Goal: Task Accomplishment & Management: Manage account settings

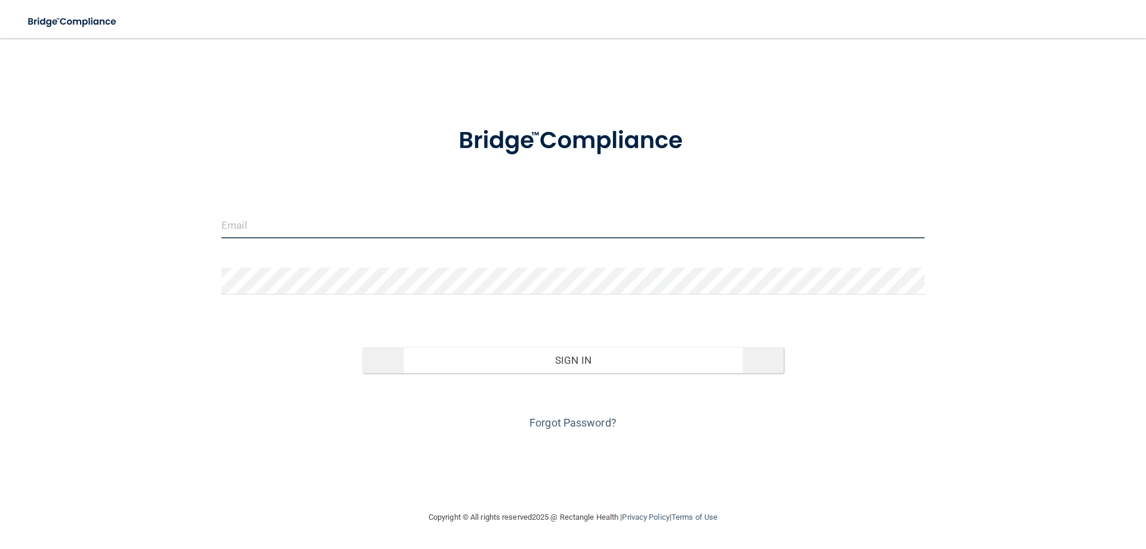
type input "[EMAIL_ADDRESS][DOMAIN_NAME]"
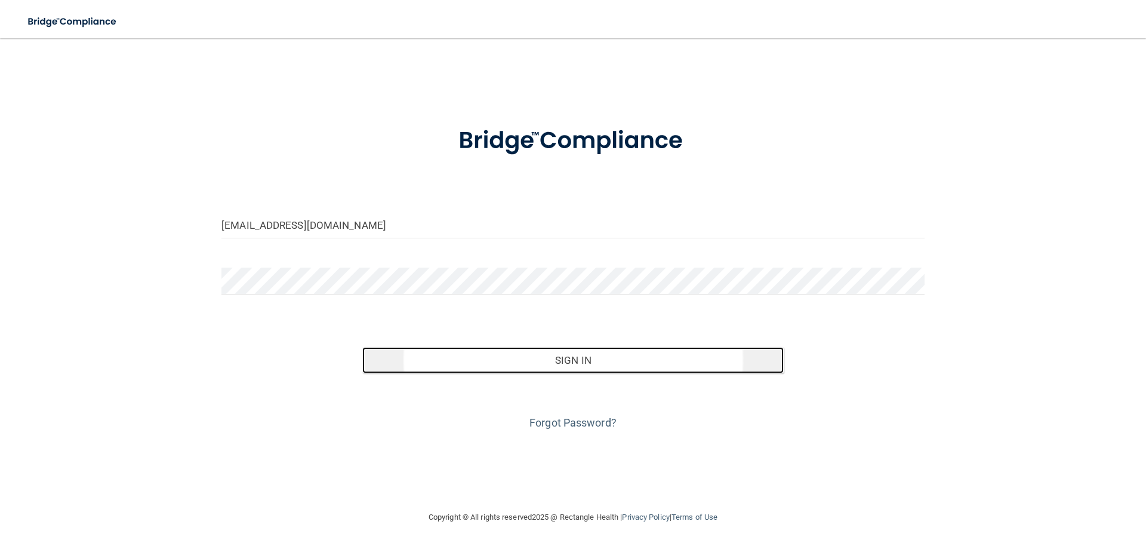
click at [549, 360] on button "Sign In" at bounding box center [573, 360] width 422 height 26
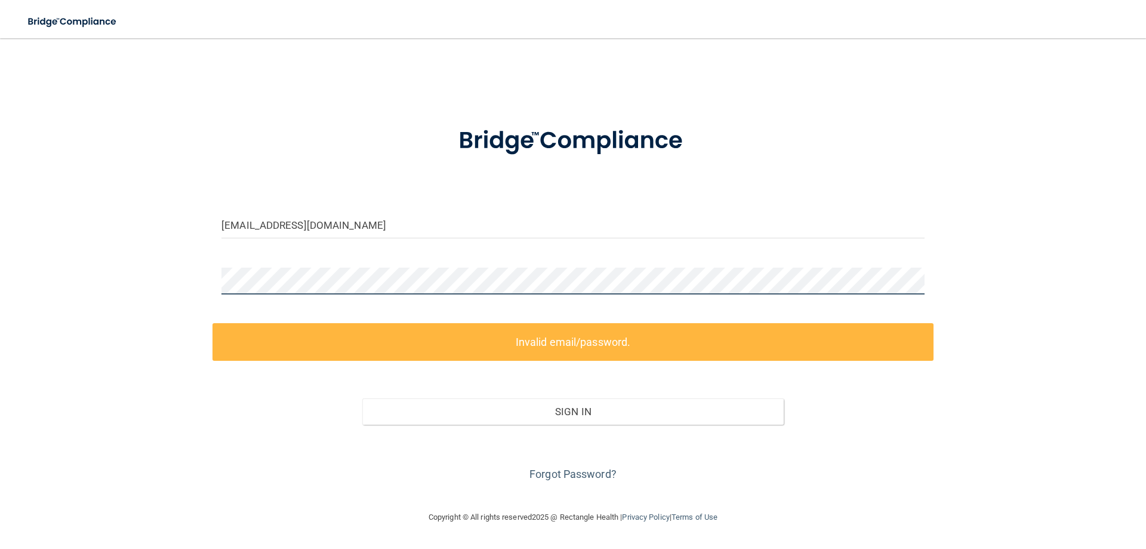
click at [168, 291] on div "dhanishp@vidadentalsmiles.com Invalid email/password. You don't have permission…" at bounding box center [573, 274] width 1098 height 448
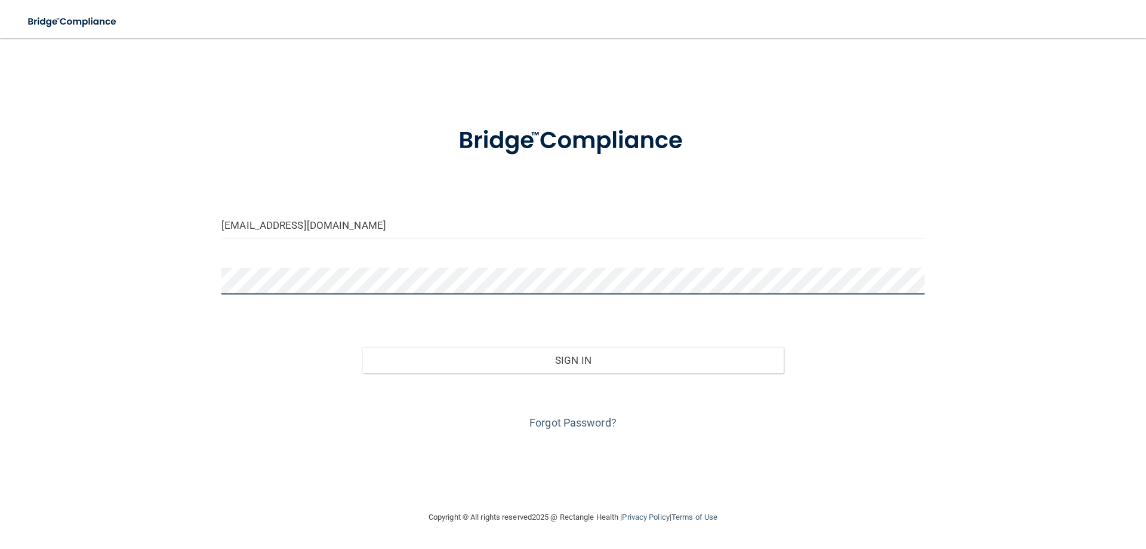
click at [362, 347] on button "Sign In" at bounding box center [573, 360] width 422 height 26
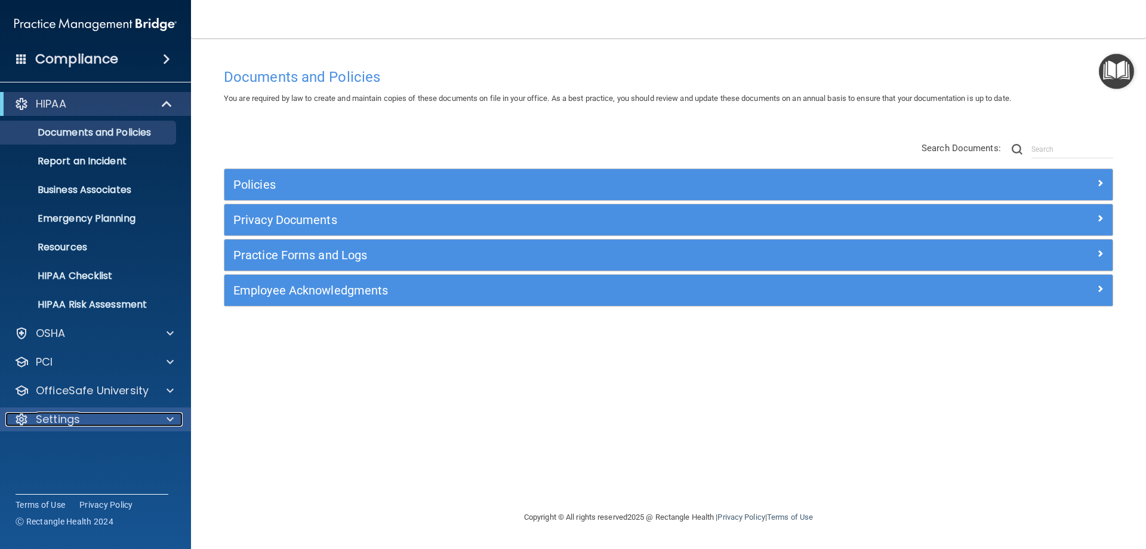
click at [59, 415] on p "Settings" at bounding box center [58, 419] width 44 height 14
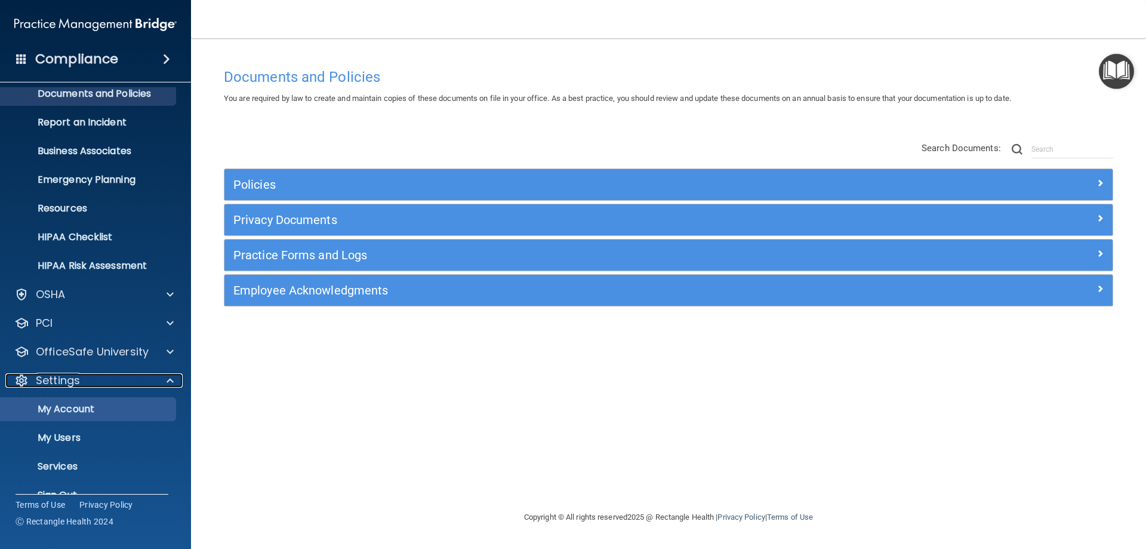
scroll to position [60, 0]
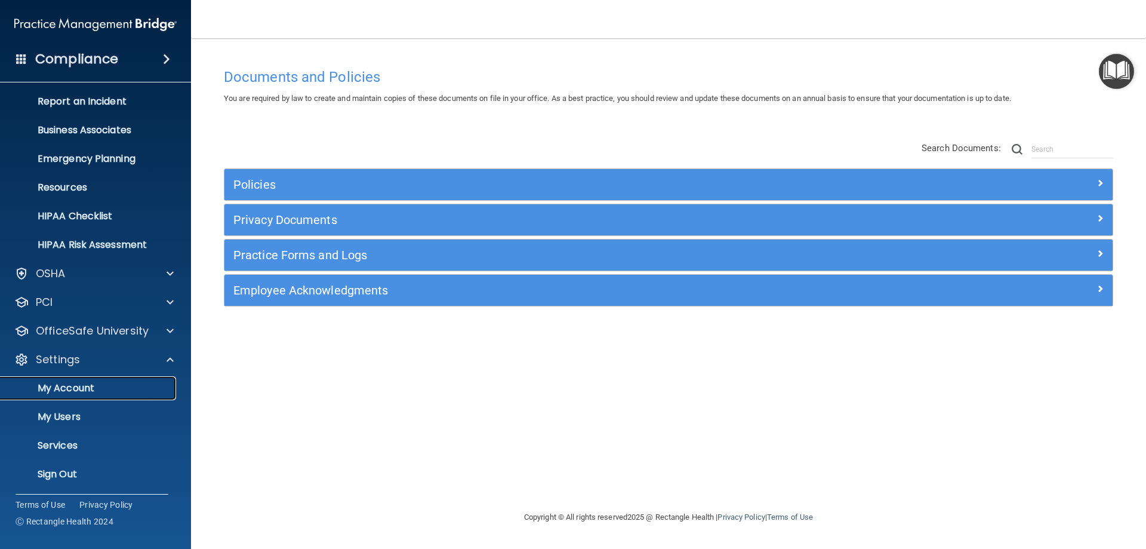
click at [84, 390] on p "My Account" at bounding box center [89, 388] width 163 height 12
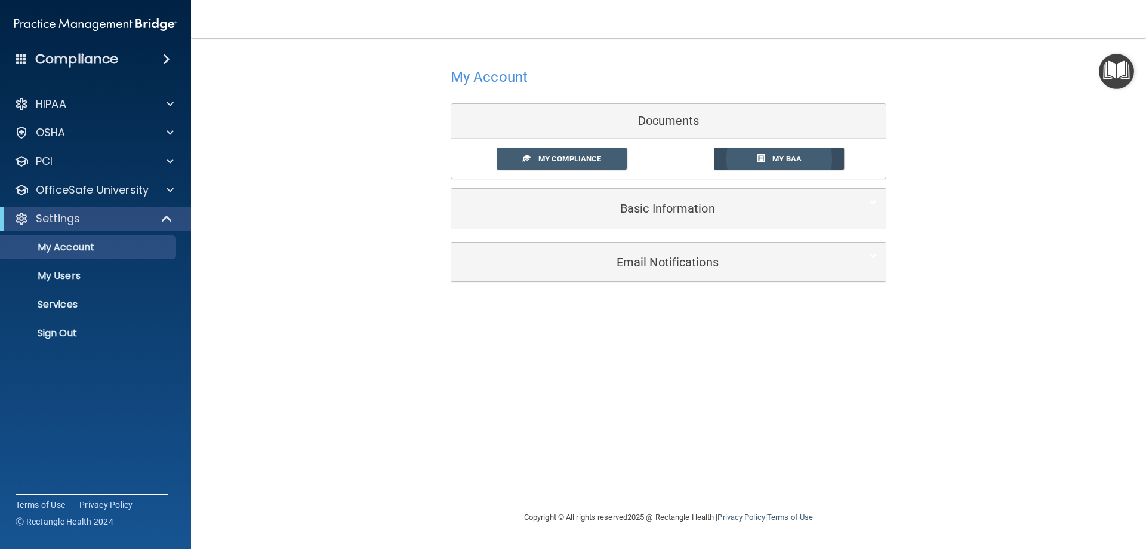
click at [775, 162] on span "My BAA" at bounding box center [786, 158] width 29 height 9
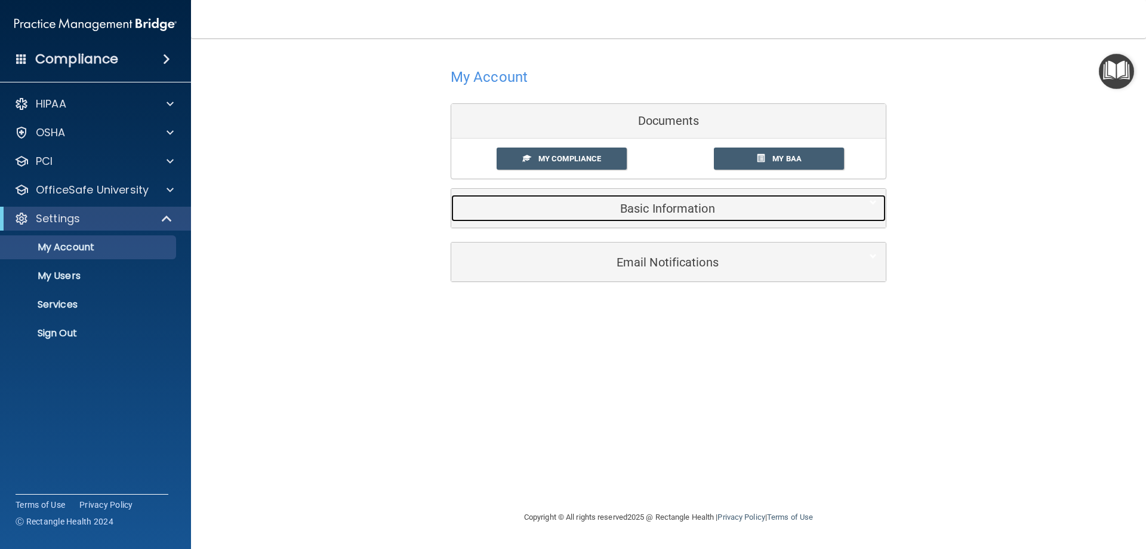
click at [637, 214] on h5 "Basic Information" at bounding box center [650, 208] width 380 height 13
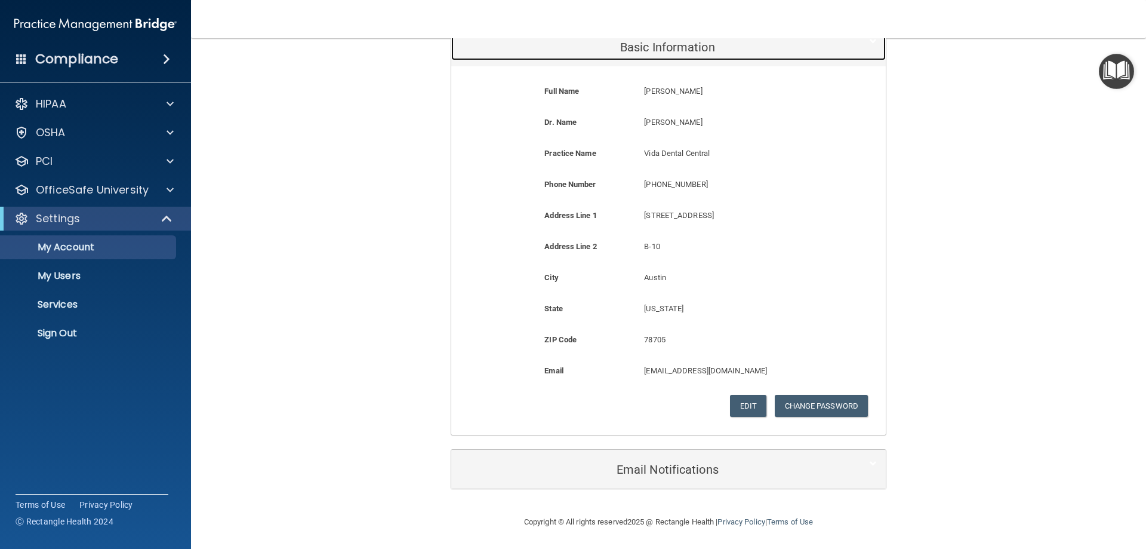
scroll to position [163, 0]
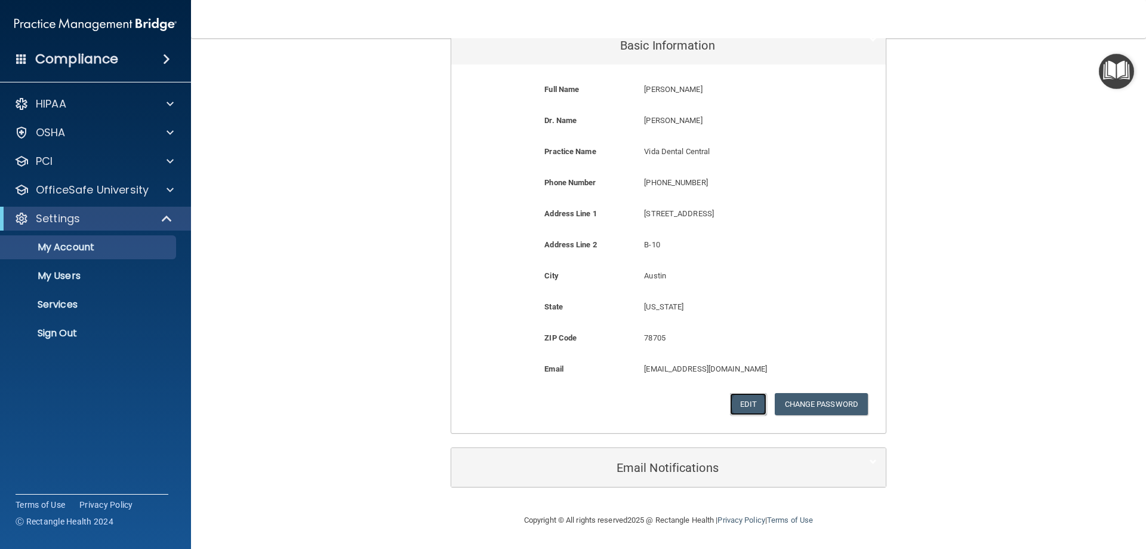
click at [750, 402] on button "Edit" at bounding box center [748, 404] width 36 height 22
select select "43"
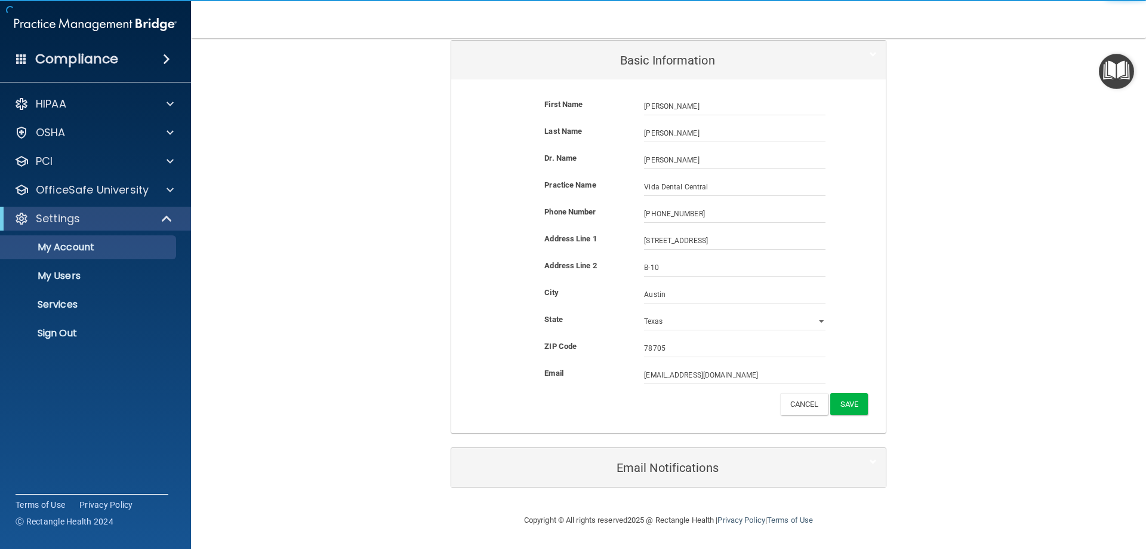
scroll to position [148, 0]
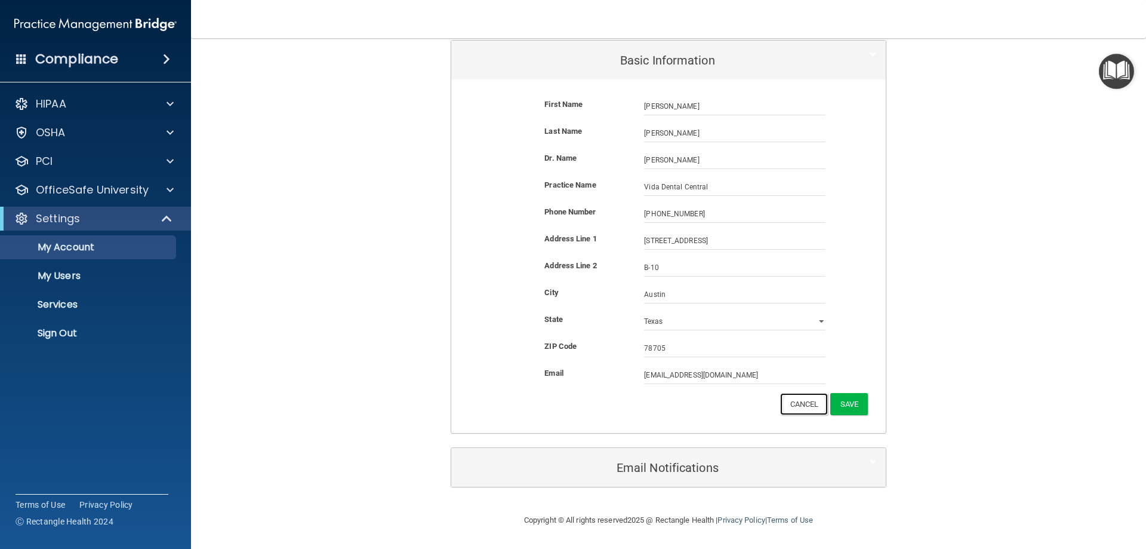
click at [808, 404] on button "Cancel" at bounding box center [804, 404] width 48 height 22
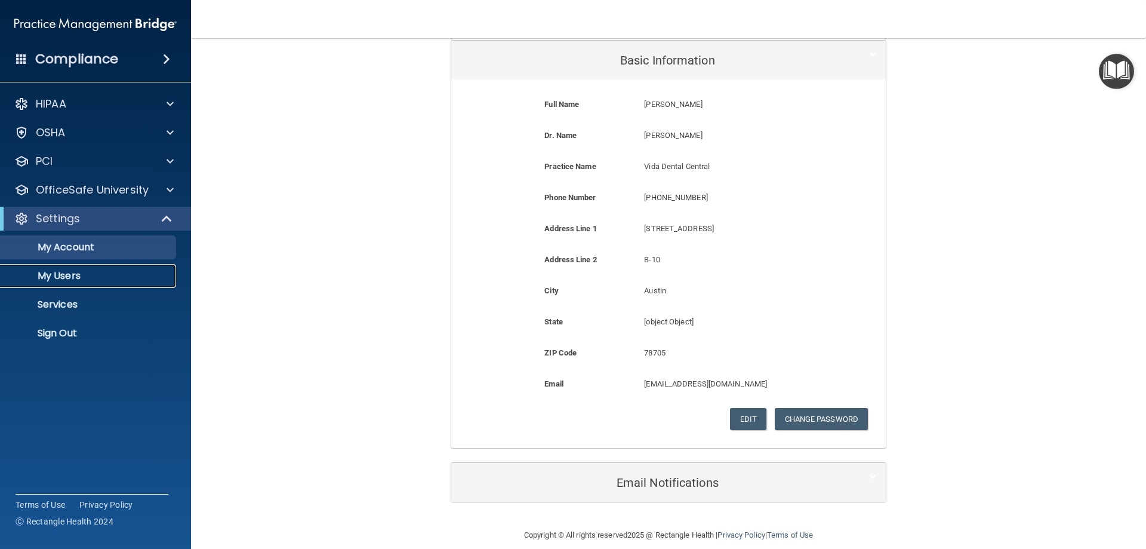
click at [91, 282] on link "My Users" at bounding box center [82, 276] width 188 height 24
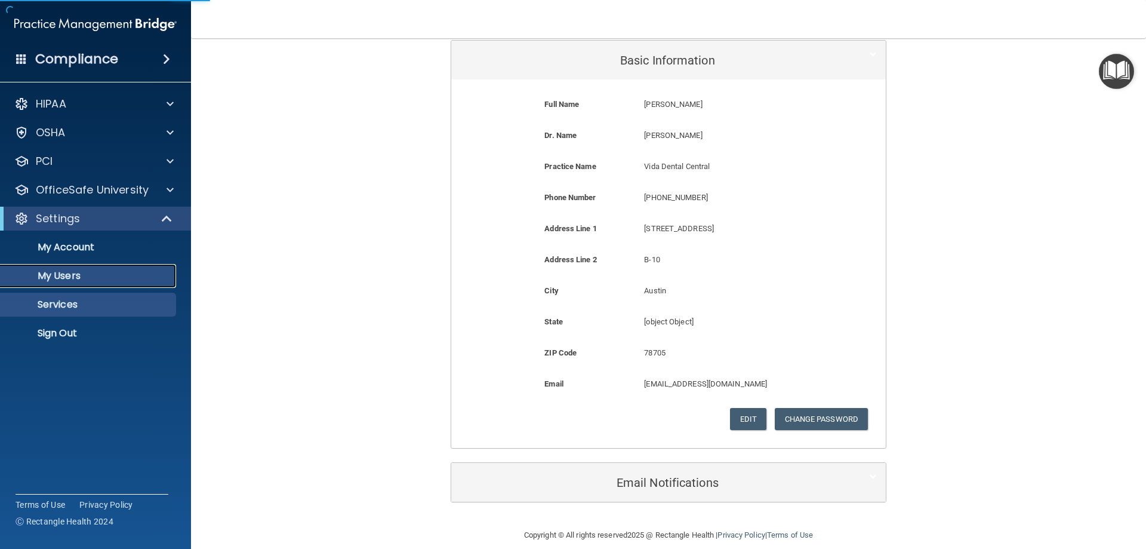
select select "20"
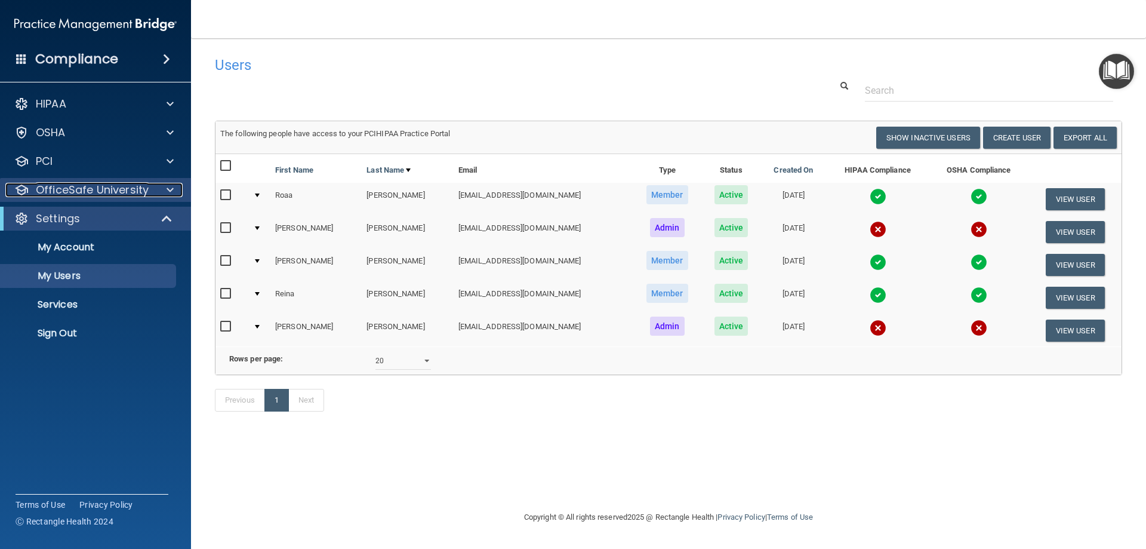
click at [73, 190] on p "OfficeSafe University" at bounding box center [92, 190] width 113 height 14
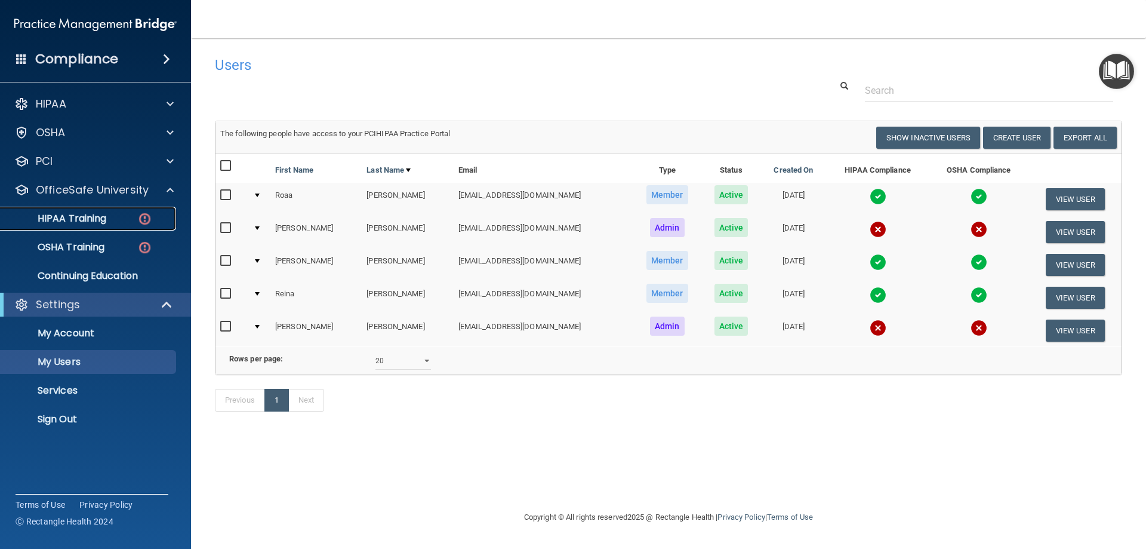
click at [75, 213] on p "HIPAA Training" at bounding box center [57, 219] width 98 height 12
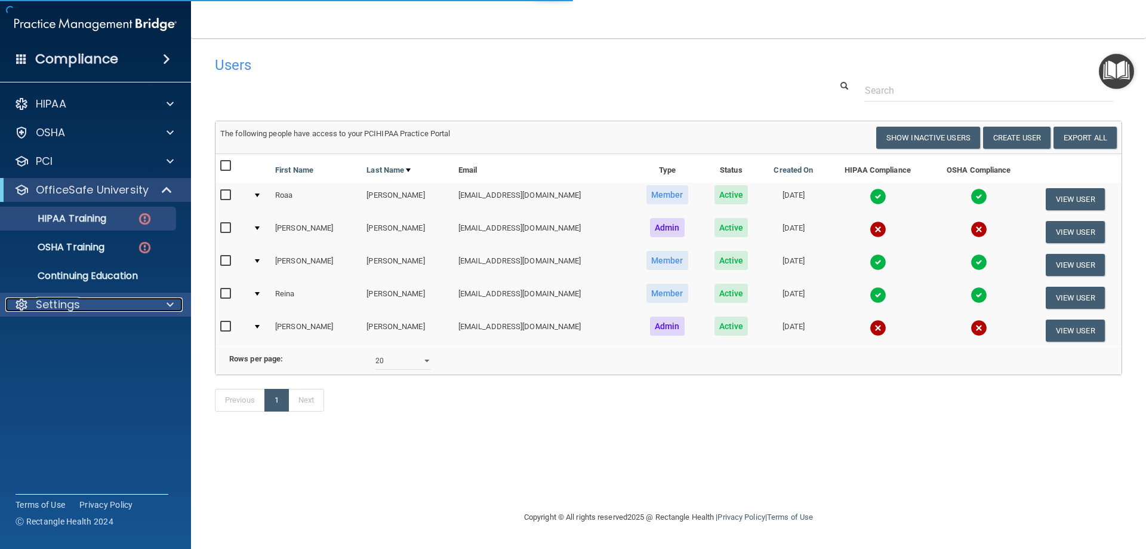
click at [96, 301] on div "Settings" at bounding box center [79, 304] width 148 height 14
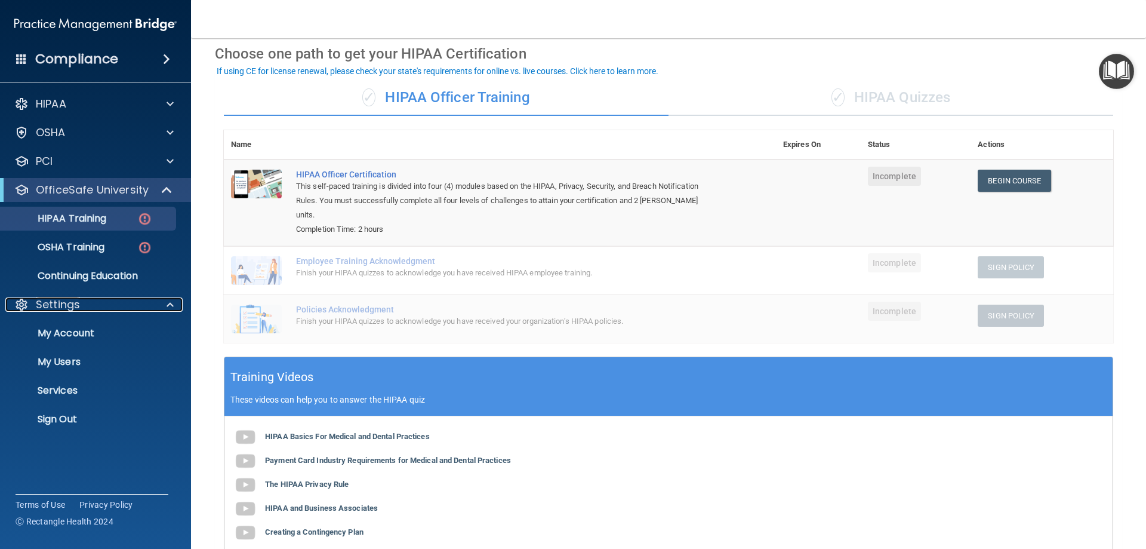
scroll to position [119, 0]
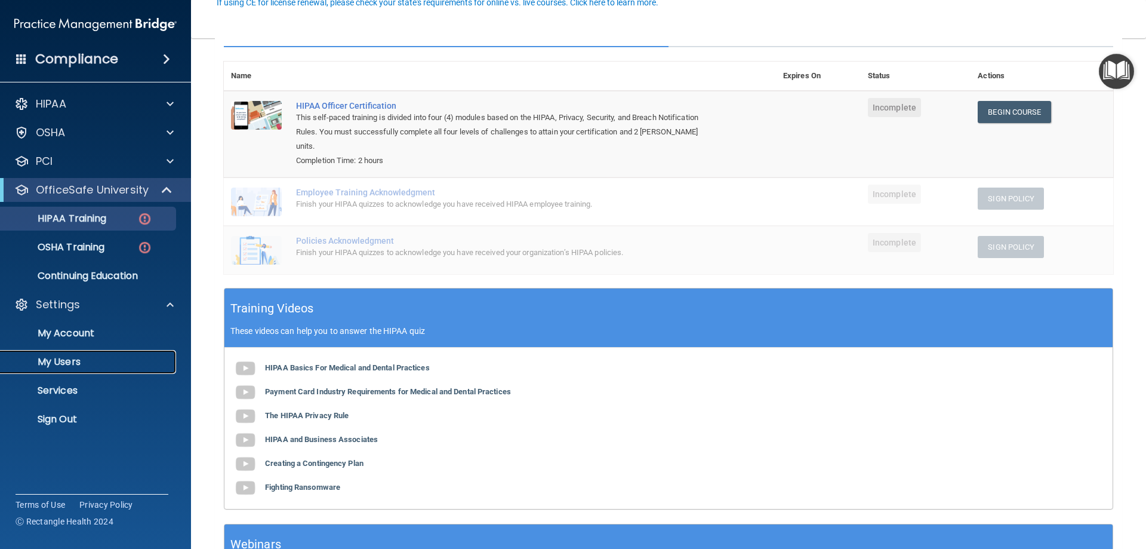
click at [73, 369] on link "My Users" at bounding box center [82, 362] width 188 height 24
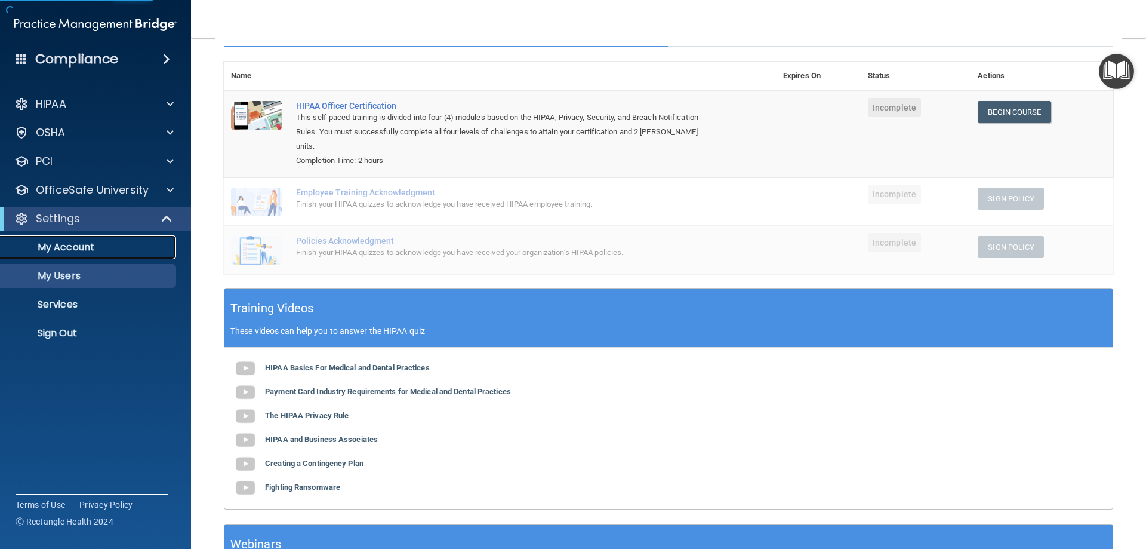
click at [81, 251] on p "My Account" at bounding box center [89, 247] width 163 height 12
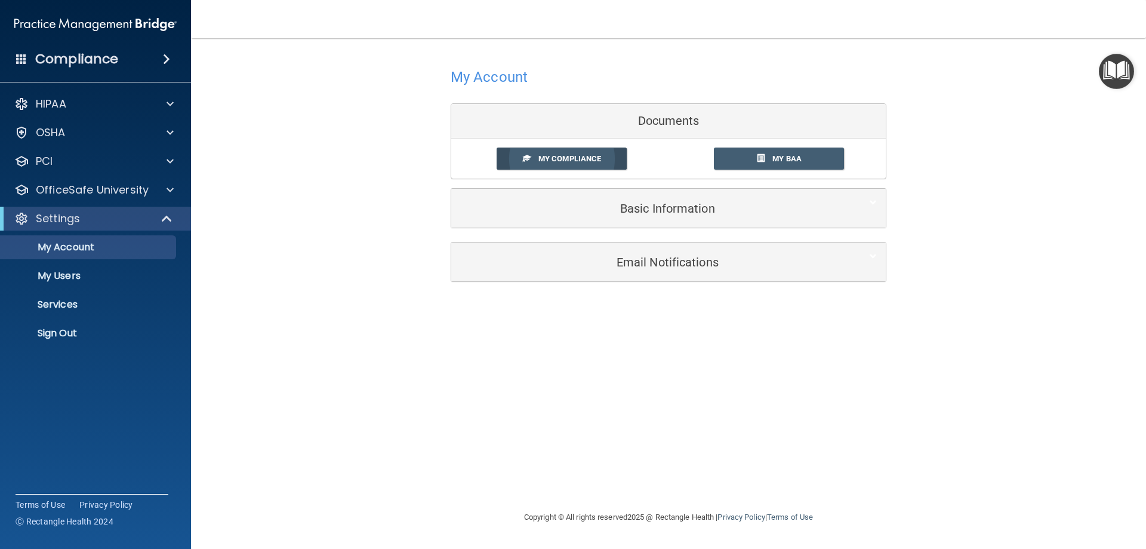
click at [546, 158] on span "My Compliance" at bounding box center [569, 158] width 63 height 9
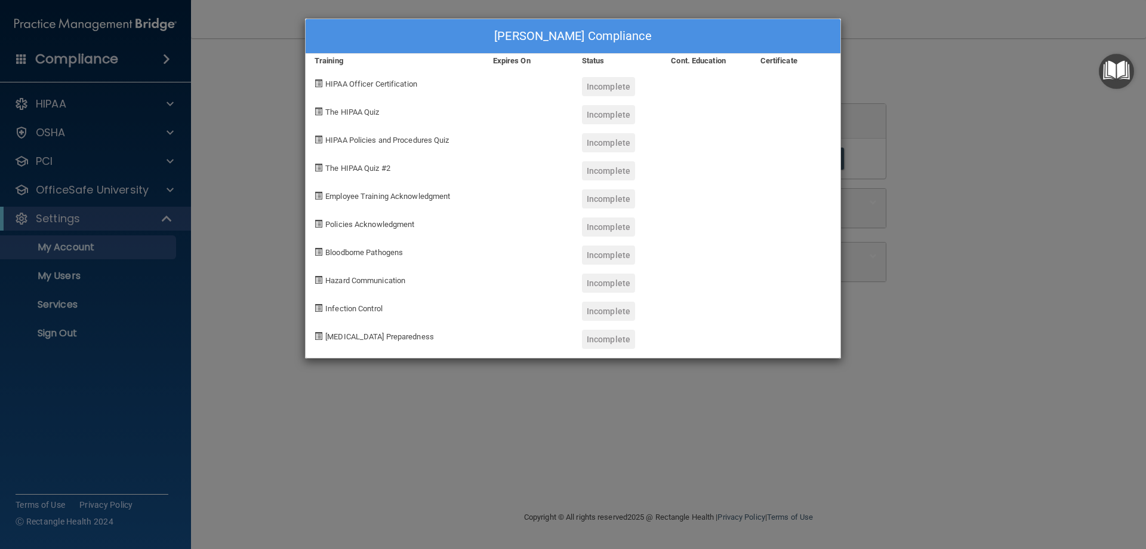
click at [898, 60] on div "Dhanish Patel's Compliance Training Expires On Status Cont. Education Certifica…" at bounding box center [573, 274] width 1146 height 549
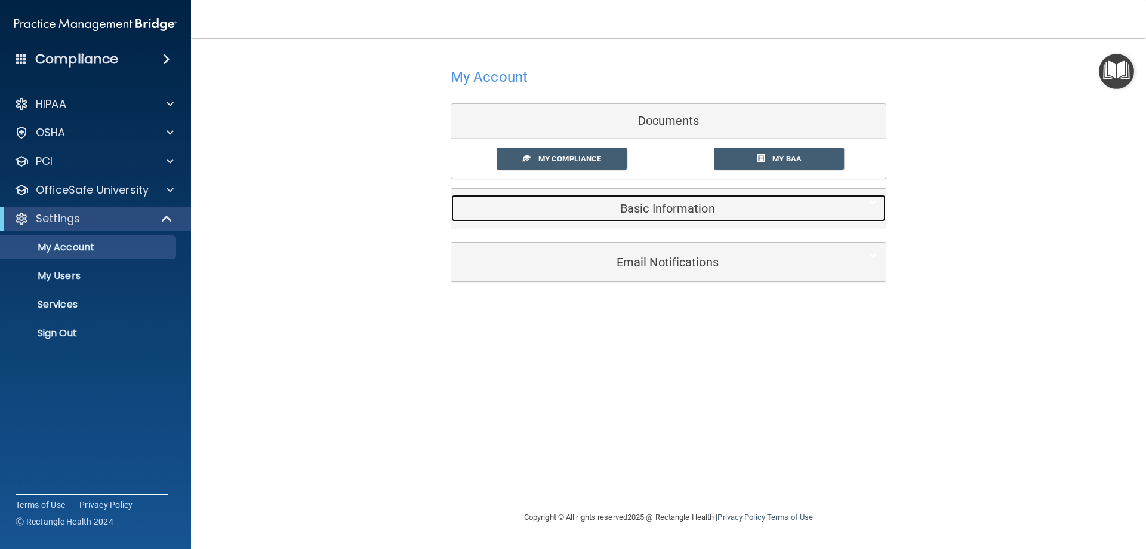
click at [664, 218] on div "Basic Information" at bounding box center [650, 208] width 398 height 27
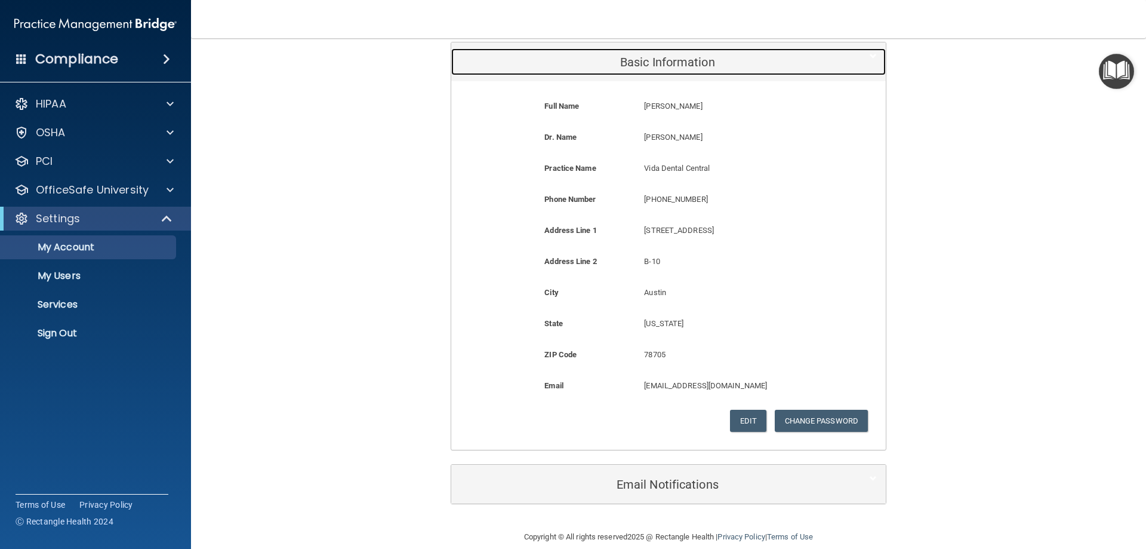
scroll to position [163, 0]
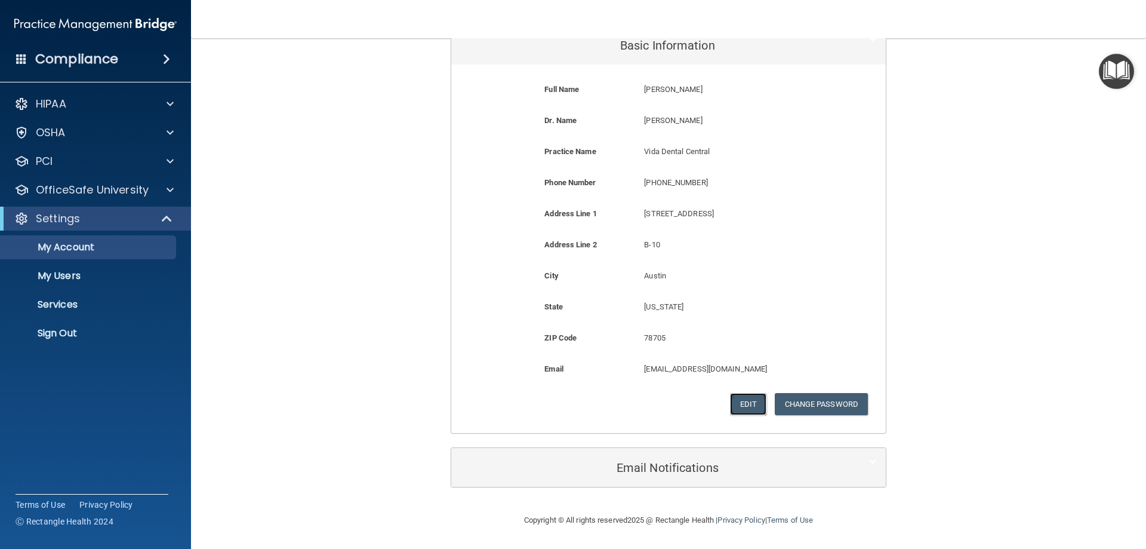
click at [743, 407] on button "Edit" at bounding box center [748, 404] width 36 height 22
select select "43"
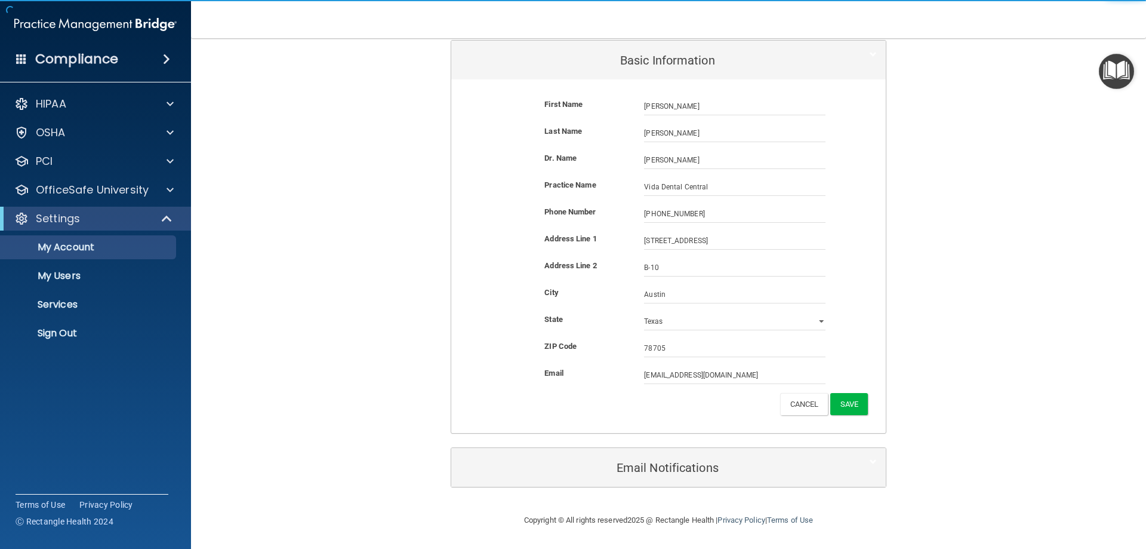
scroll to position [148, 0]
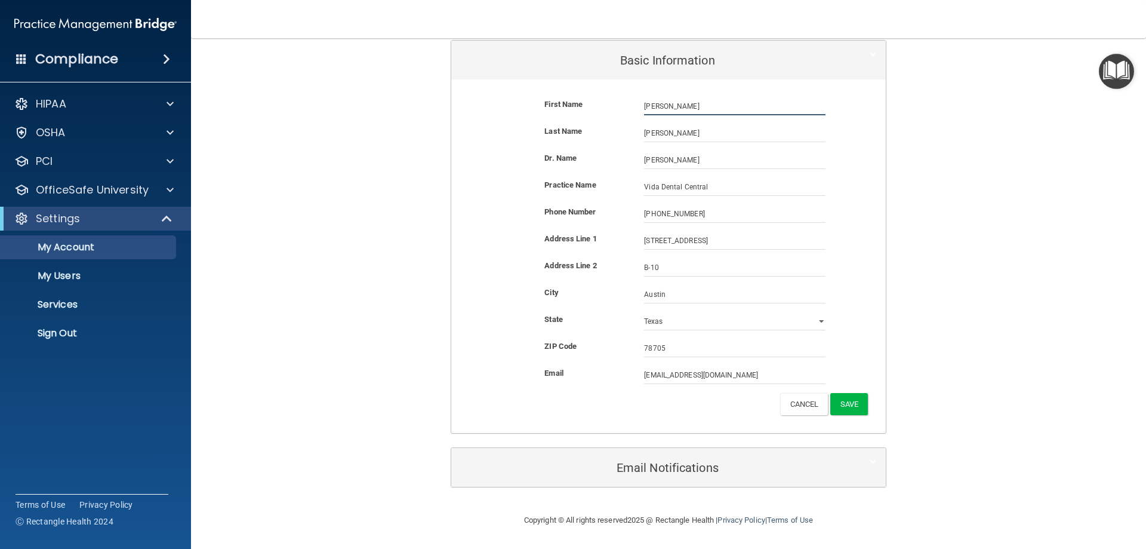
drag, startPoint x: 680, startPoint y: 107, endPoint x: 610, endPoint y: 107, distance: 69.8
click at [610, 107] on div "First Name Dhanish Patel Dhanish" at bounding box center [668, 106] width 417 height 18
type input "[PERSON_NAME]"
type input "ATX Dental Studio"
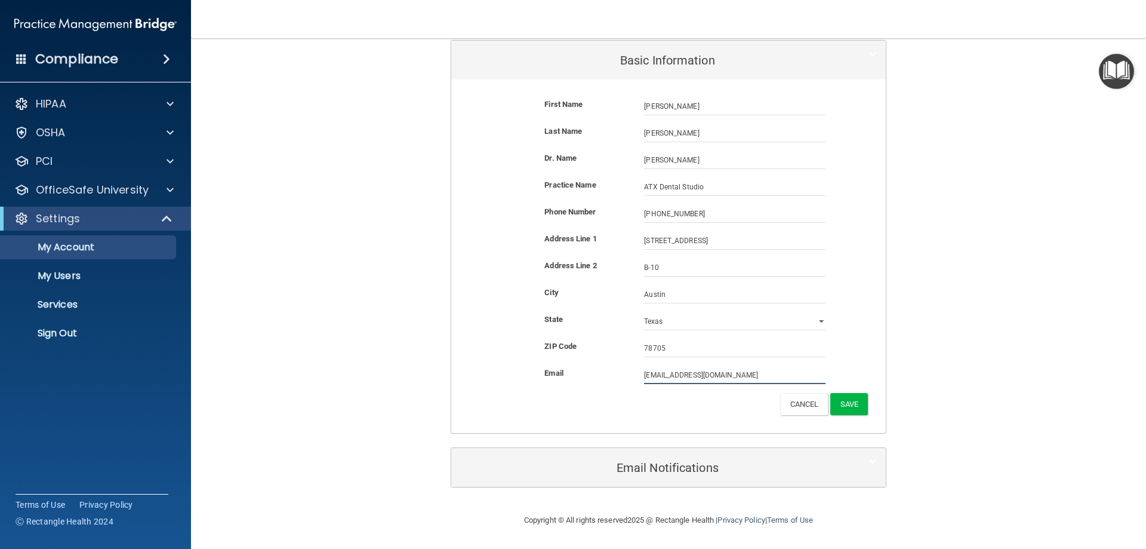
drag, startPoint x: 699, startPoint y: 374, endPoint x: 679, endPoint y: 328, distance: 50.0
click at [621, 370] on div "Email dhanishp@vidadentalsmiles.com dhanishp@vidadentalsmiles.com" at bounding box center [668, 375] width 417 height 18
type input "[EMAIL_ADDRESS][DOMAIN_NAME]"
click at [666, 415] on div "Edit Change Password Cancel Save" at bounding box center [668, 406] width 417 height 22
click at [855, 399] on button "Save" at bounding box center [849, 404] width 38 height 22
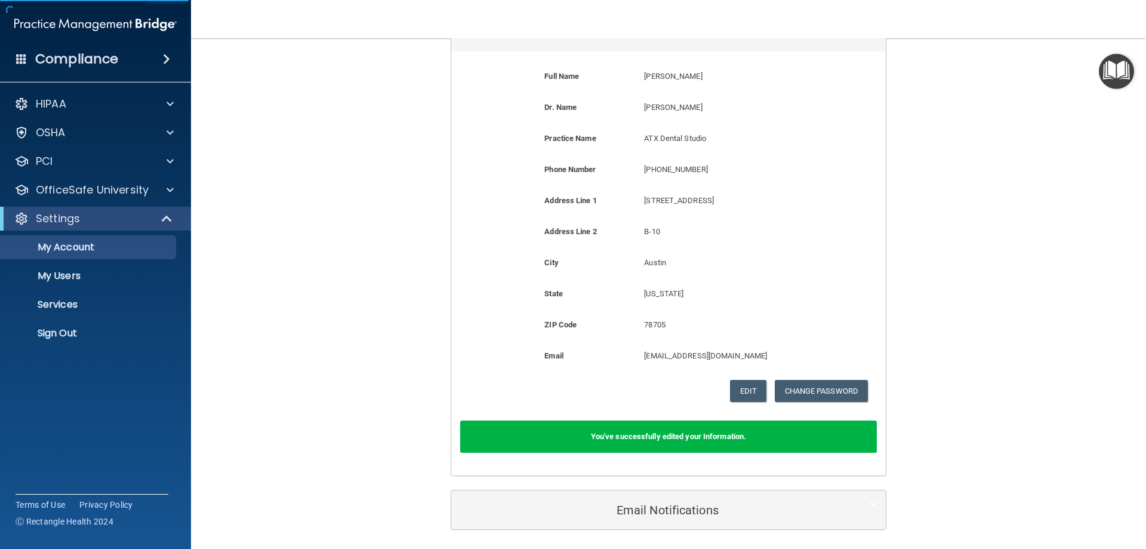
scroll to position [218, 0]
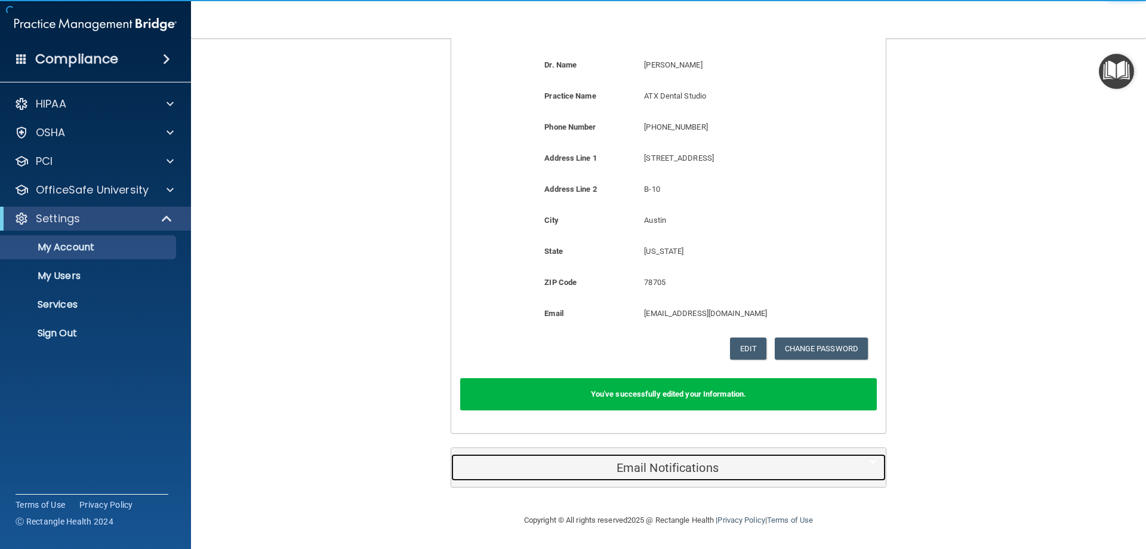
click at [682, 465] on h5 "Email Notifications" at bounding box center [650, 467] width 380 height 13
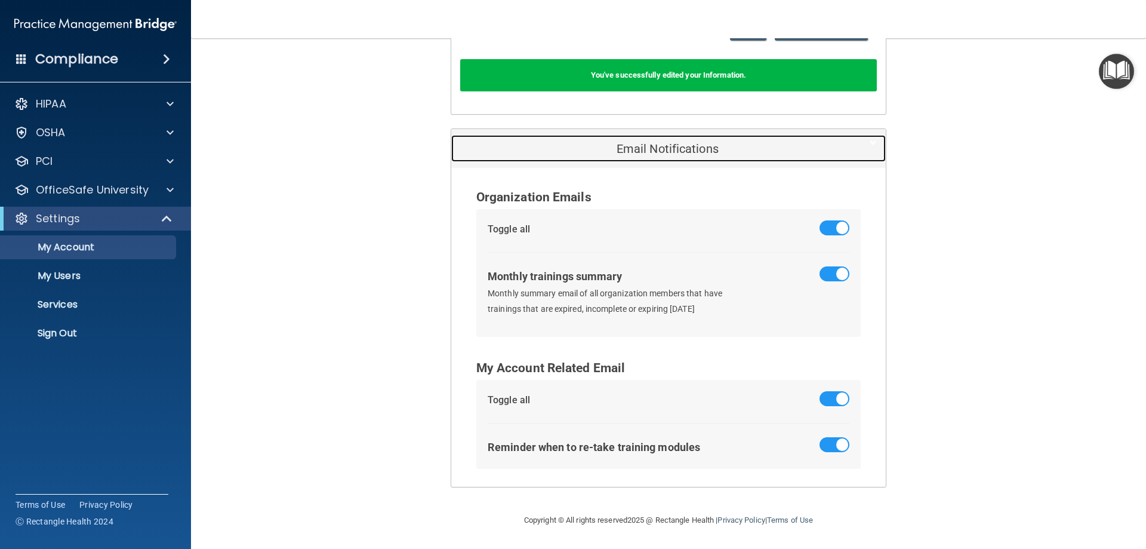
scroll to position [482, 0]
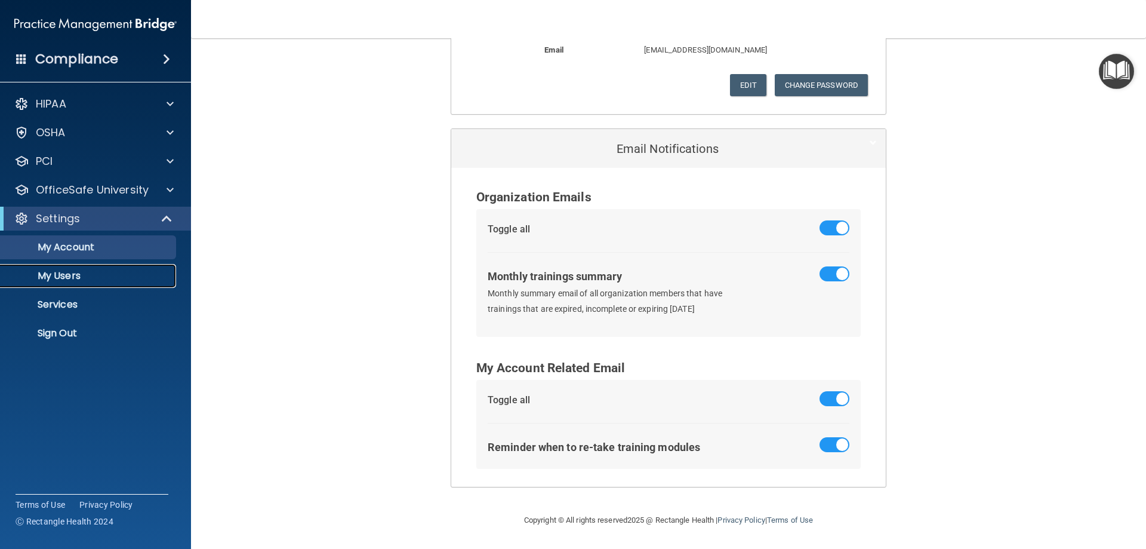
click at [60, 273] on p "My Users" at bounding box center [89, 276] width 163 height 12
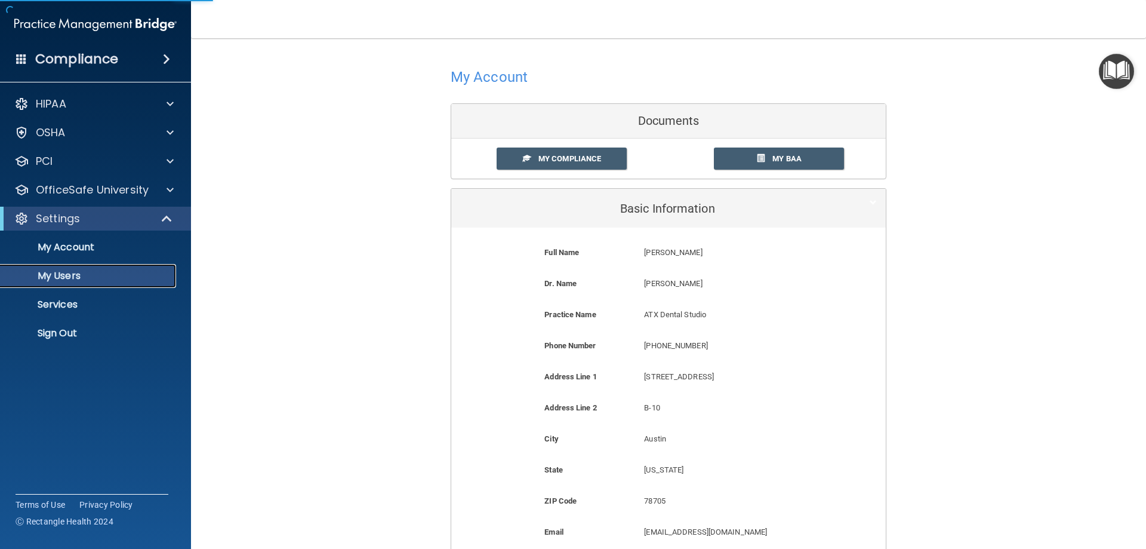
select select "20"
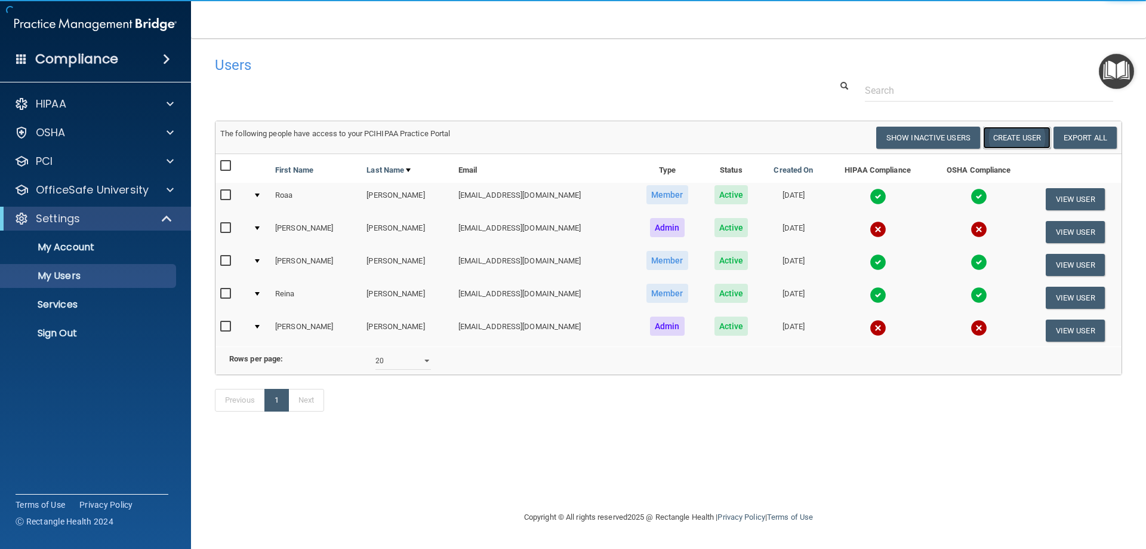
click at [1026, 139] on button "Create User" at bounding box center [1016, 138] width 67 height 22
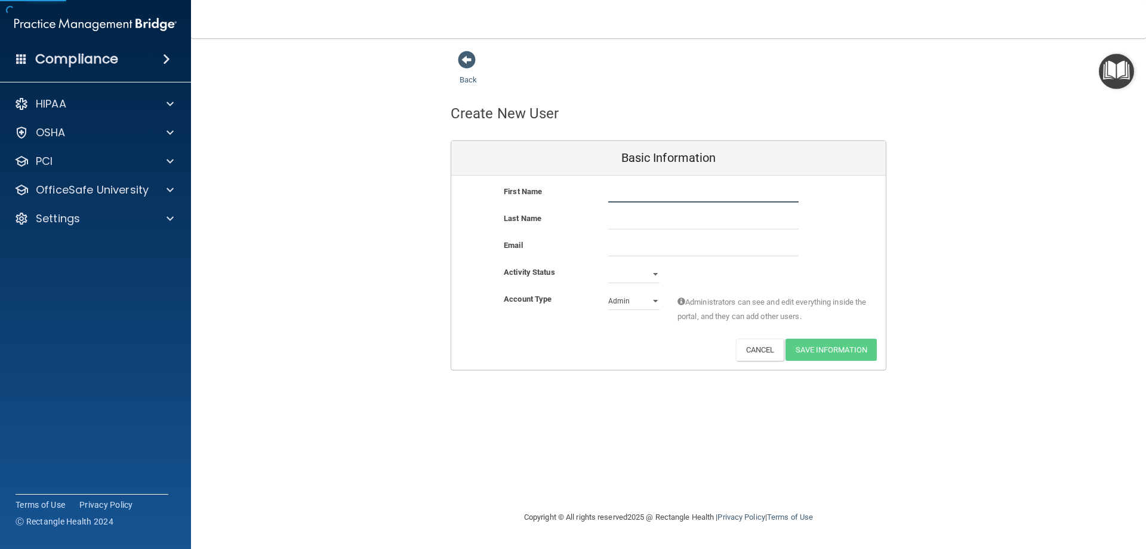
click at [657, 190] on input "text" at bounding box center [703, 193] width 190 height 18
click at [615, 298] on select "Admin Member" at bounding box center [633, 301] width 51 height 18
click at [608, 292] on select "Admin Member" at bounding box center [633, 301] width 51 height 18
click at [645, 190] on input "text" at bounding box center [703, 193] width 190 height 18
type input "[PERSON_NAME]"
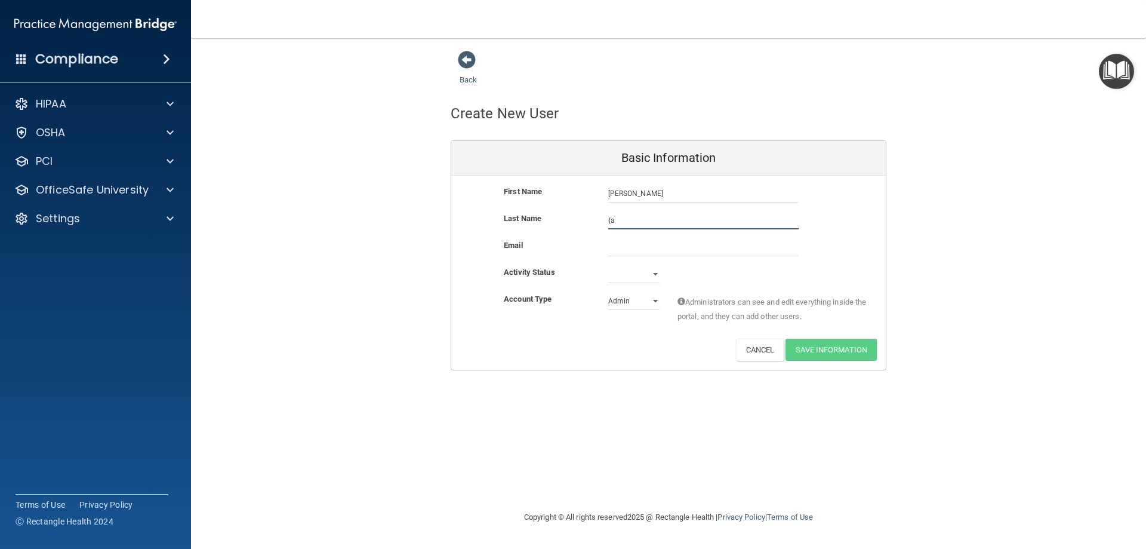
type input "{"
type input "p"
type input "[PERSON_NAME]"
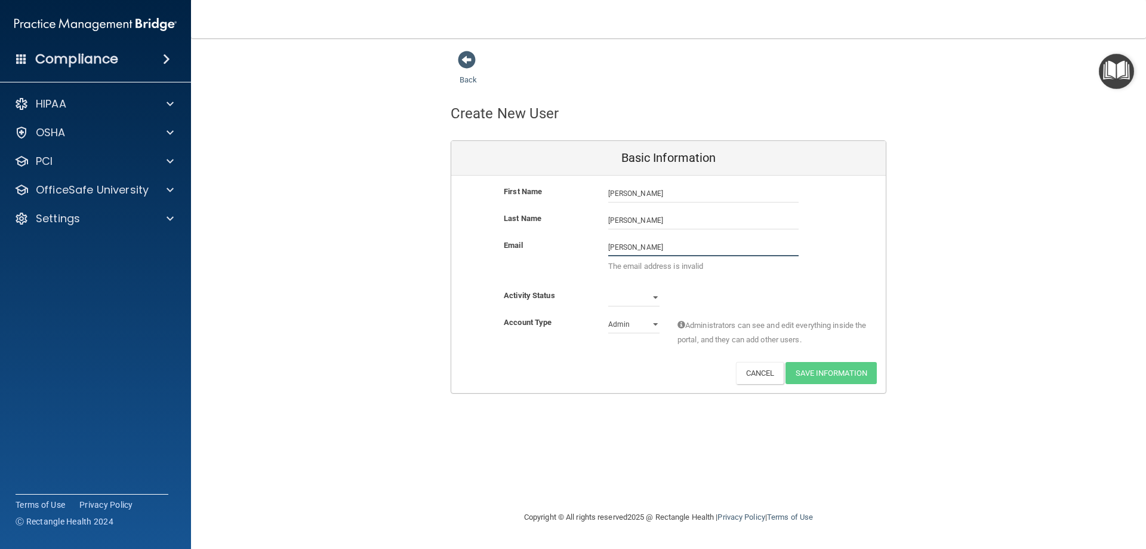
type input "[EMAIL_ADDRESS][DOMAIN_NAME]"
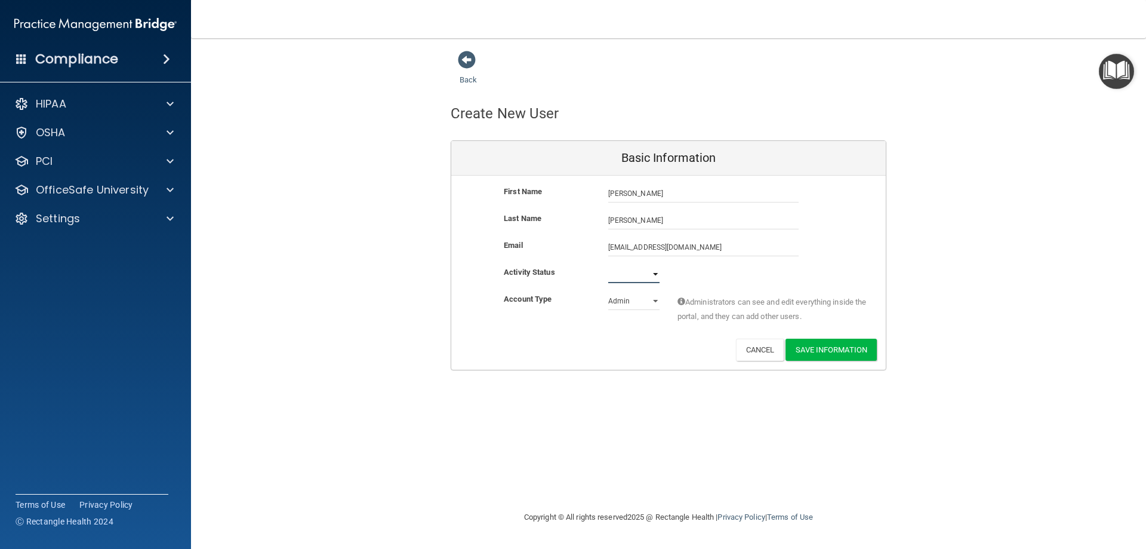
click at [643, 276] on select "Active Inactive" at bounding box center [633, 274] width 51 height 18
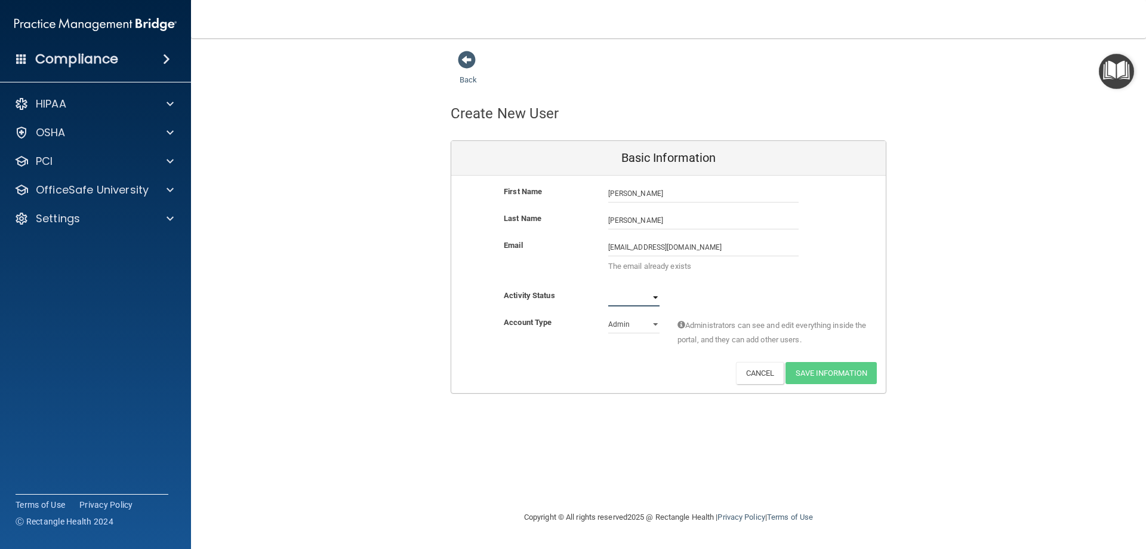
select select "active"
click at [608, 288] on select "Active Inactive" at bounding box center [633, 297] width 51 height 18
click at [689, 284] on div "Email deepal07@hotmail.com deepal07@hotmail.com The email already exists" at bounding box center [668, 263] width 435 height 50
click at [693, 227] on input "[PERSON_NAME]" at bounding box center [703, 220] width 190 height 18
drag, startPoint x: 689, startPoint y: 245, endPoint x: 599, endPoint y: 248, distance: 90.2
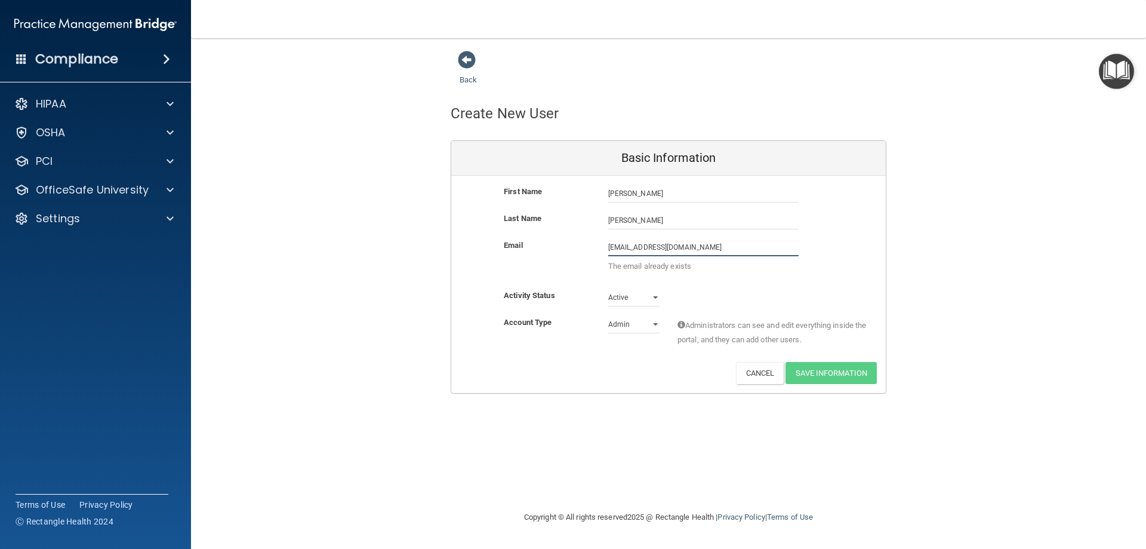
click at [599, 248] on div "deepal07@hotmail.com deepal07@hotmail.com The email already exists" at bounding box center [703, 258] width 208 height 41
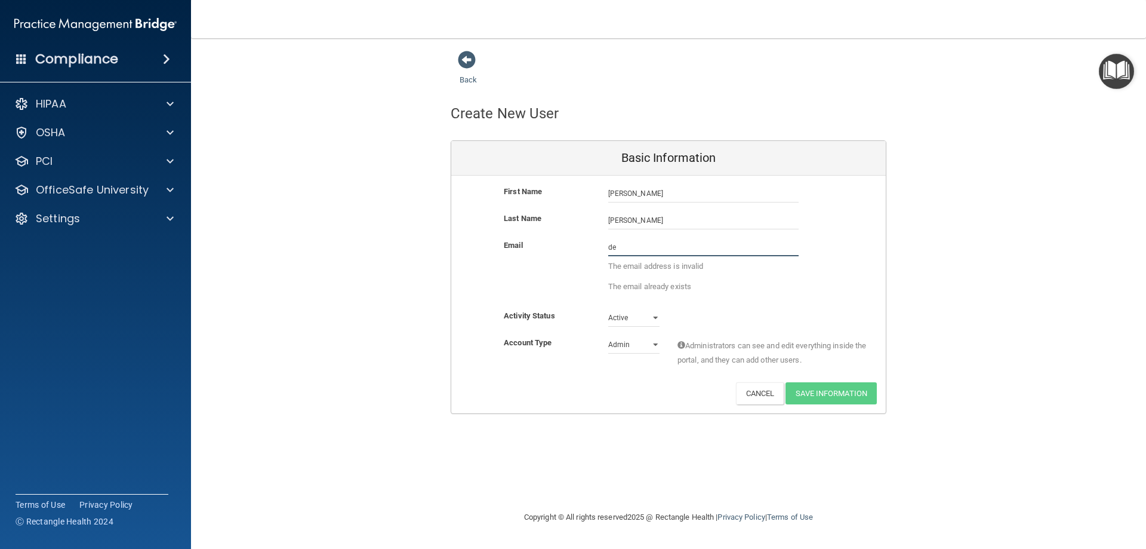
type input "d"
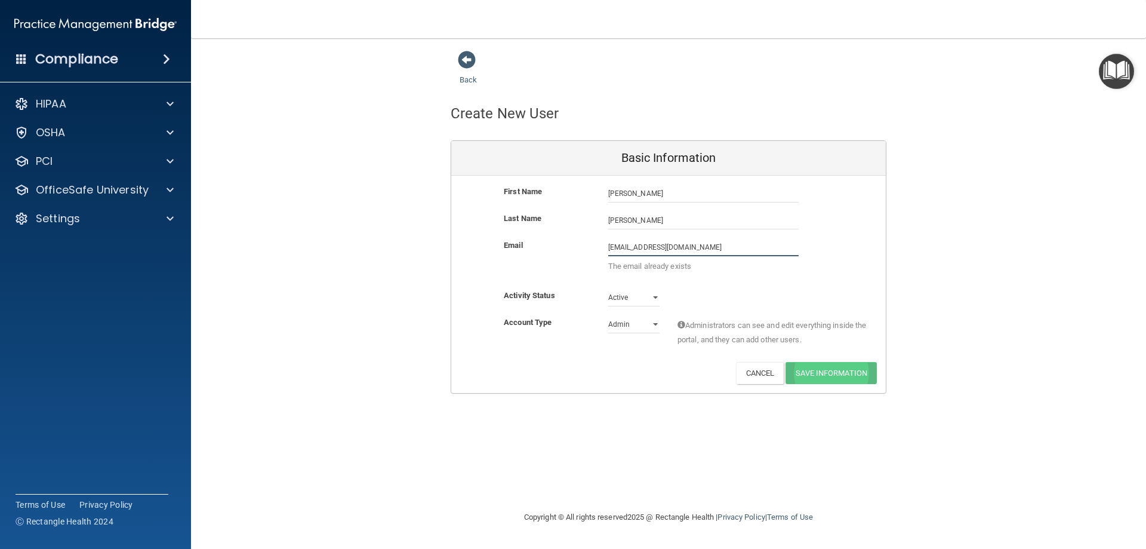
type input "deepal94@gmail.com"
click at [829, 373] on div "Back Create New User Basic Information First Name Deepal Patel Deepal Last Name…" at bounding box center [668, 274] width 907 height 448
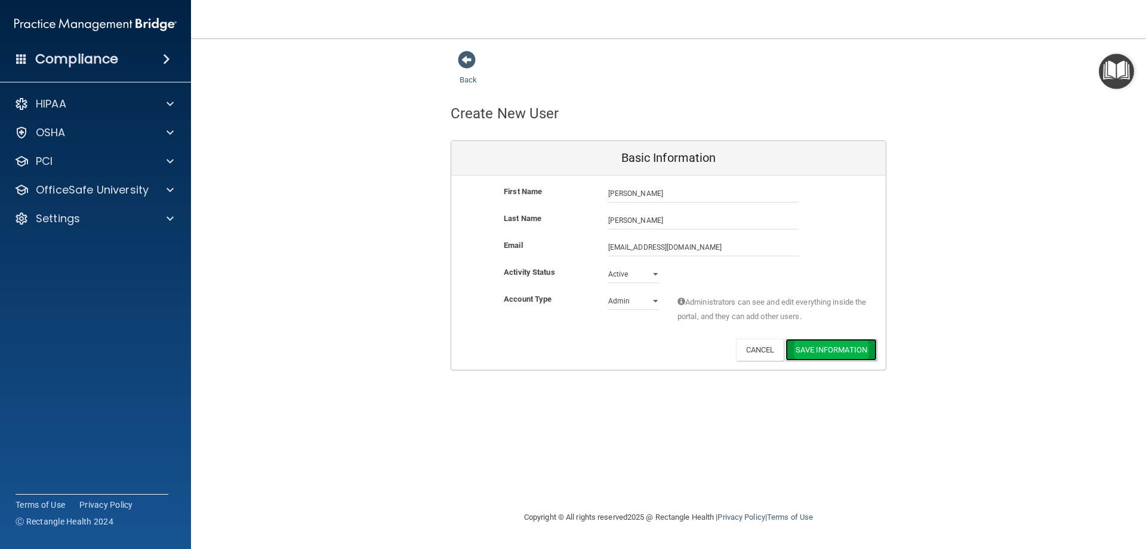
click at [817, 349] on button "Save Information" at bounding box center [831, 349] width 91 height 22
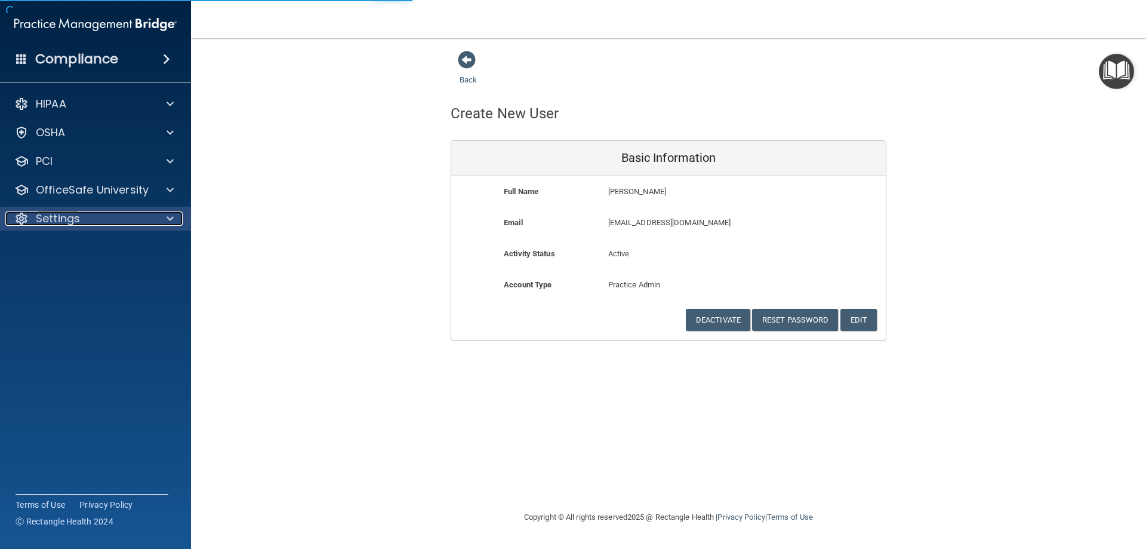
click at [57, 215] on p "Settings" at bounding box center [58, 218] width 44 height 14
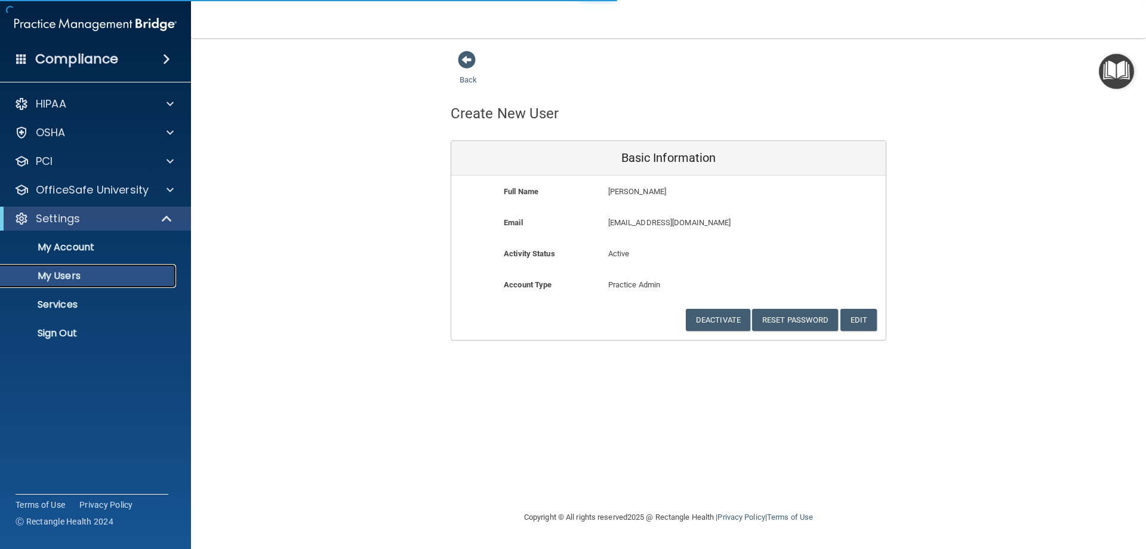
click at [67, 282] on p "My Users" at bounding box center [89, 276] width 163 height 12
select select "20"
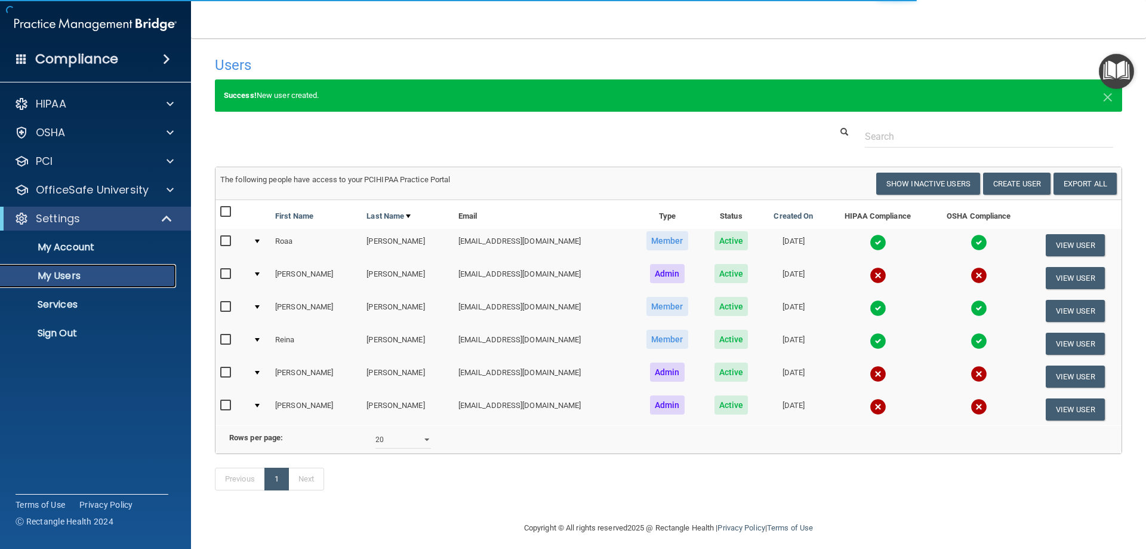
select select "20"
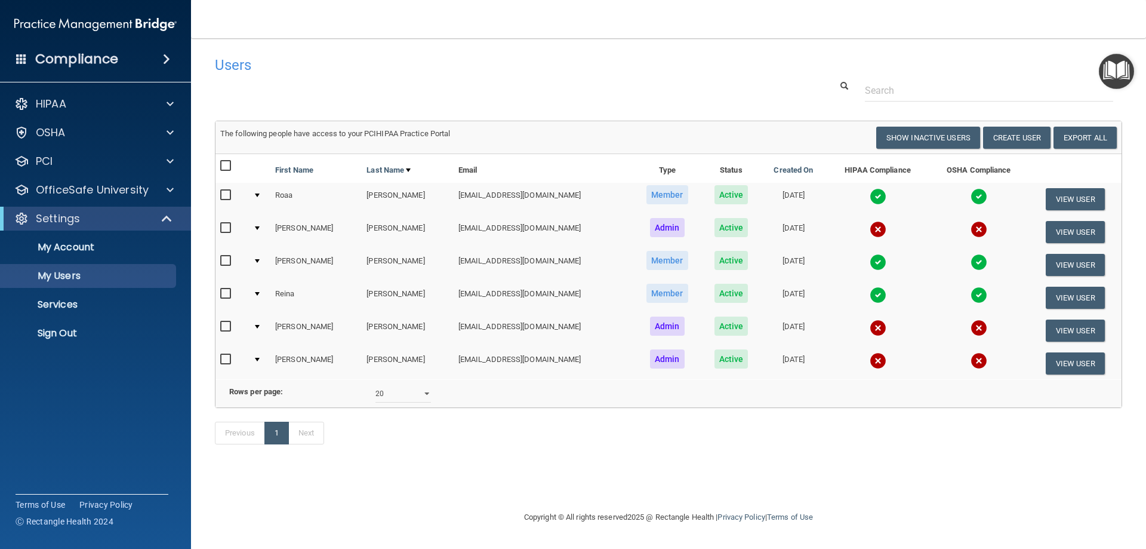
click at [224, 359] on input "checkbox" at bounding box center [227, 360] width 14 height 10
checkbox input "true"
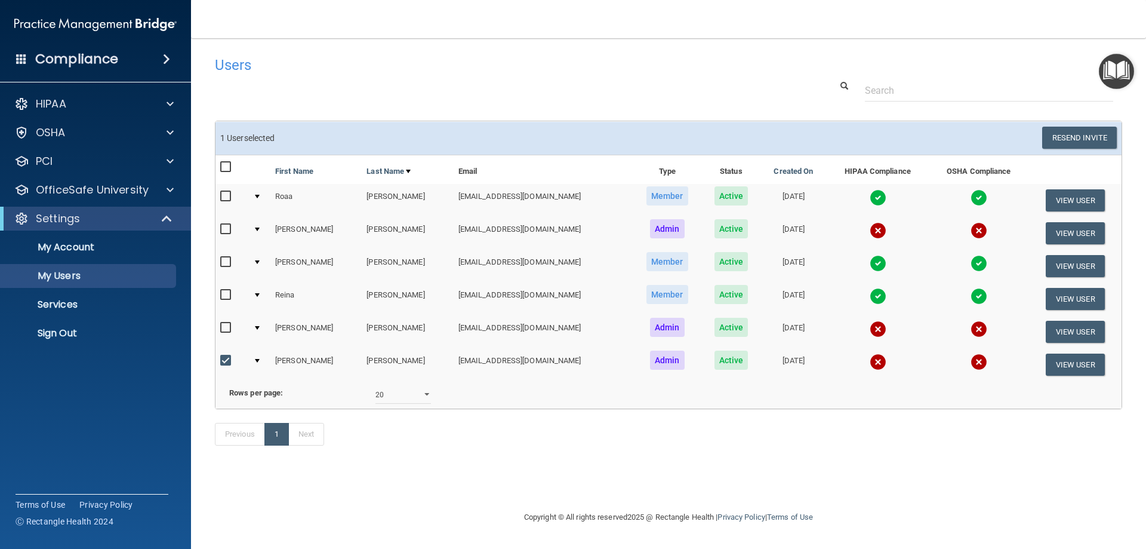
click at [256, 362] on div at bounding box center [257, 361] width 5 height 4
click at [262, 359] on td at bounding box center [259, 364] width 22 height 32
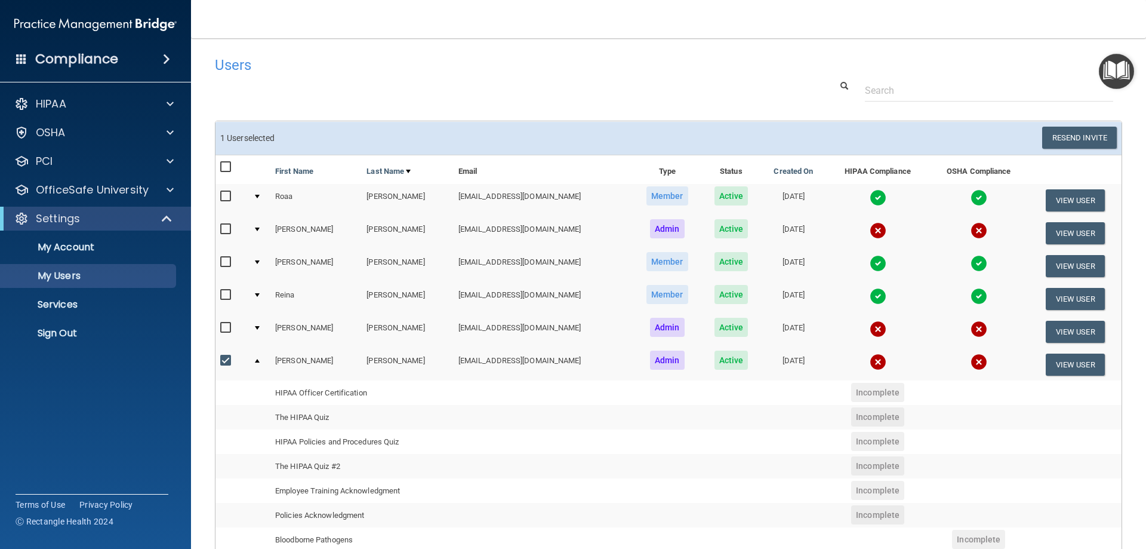
click at [258, 361] on div at bounding box center [257, 361] width 5 height 4
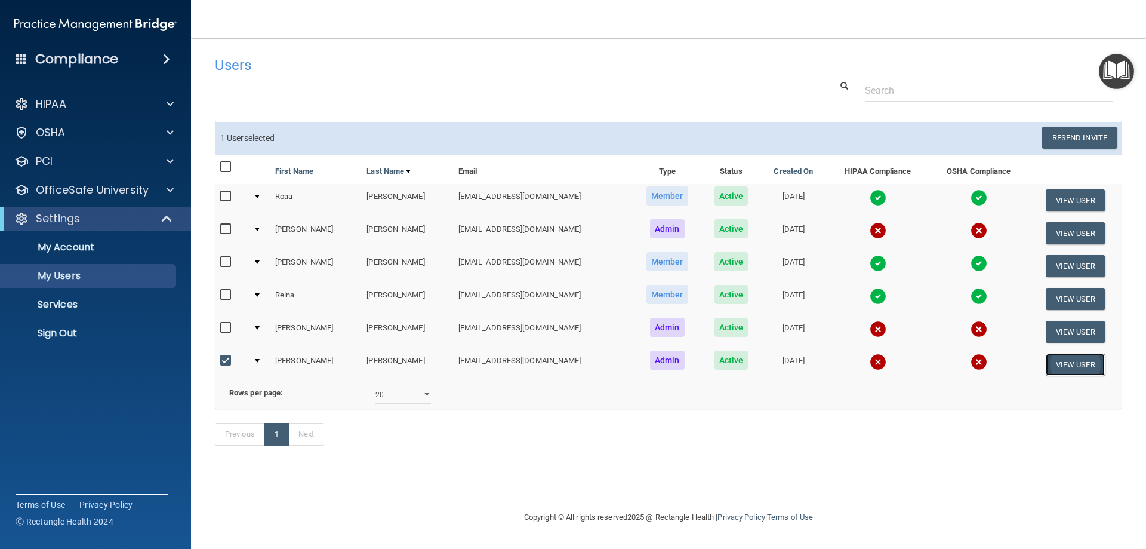
click at [1063, 363] on button "View User" at bounding box center [1075, 364] width 59 height 22
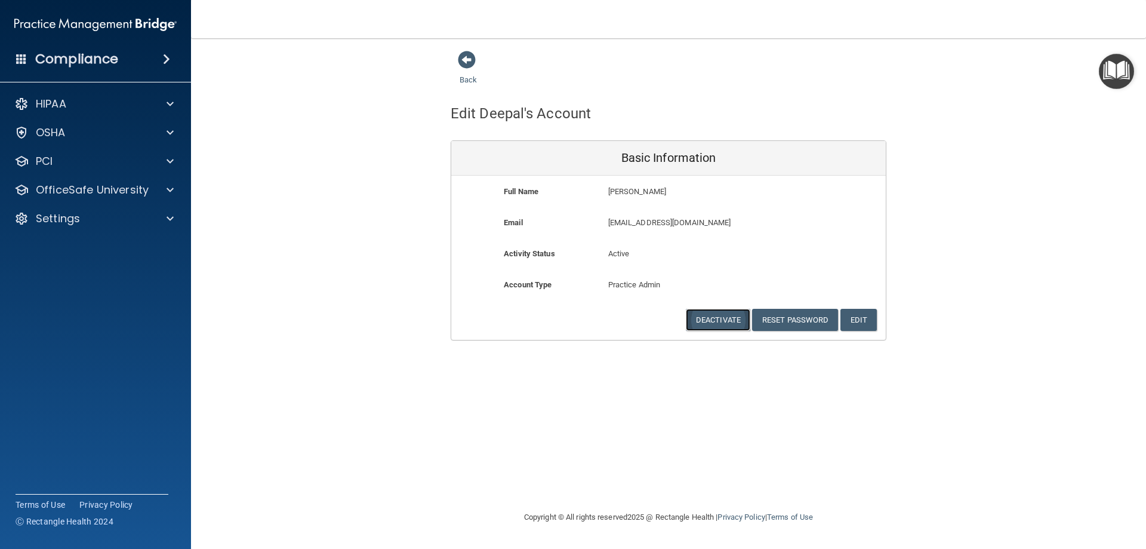
click at [731, 324] on button "Deactivate" at bounding box center [718, 320] width 64 height 22
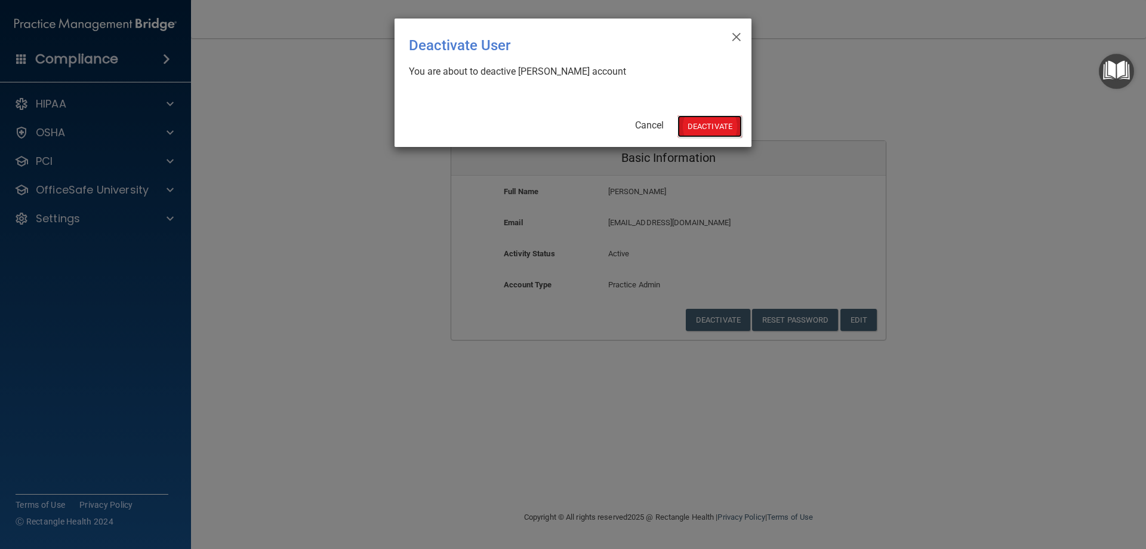
click at [713, 130] on button "Deactivate" at bounding box center [710, 126] width 64 height 22
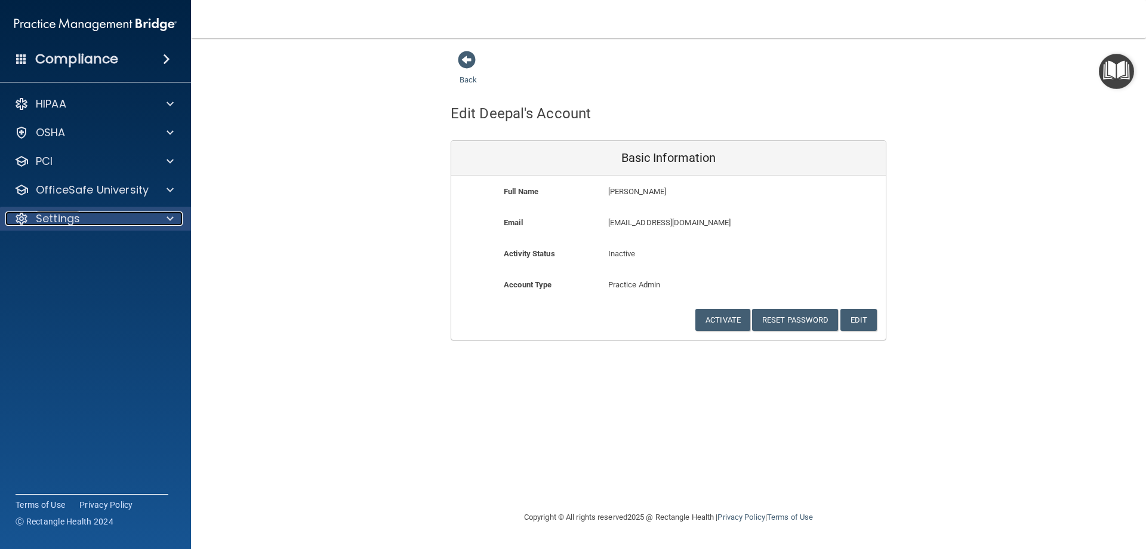
click at [45, 215] on p "Settings" at bounding box center [58, 218] width 44 height 14
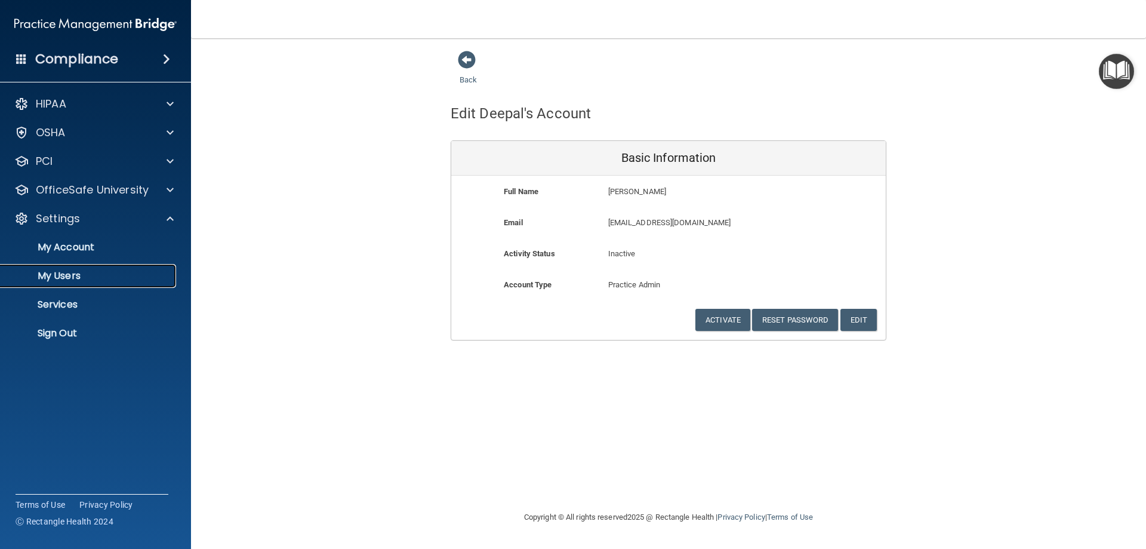
click at [67, 273] on p "My Users" at bounding box center [89, 276] width 163 height 12
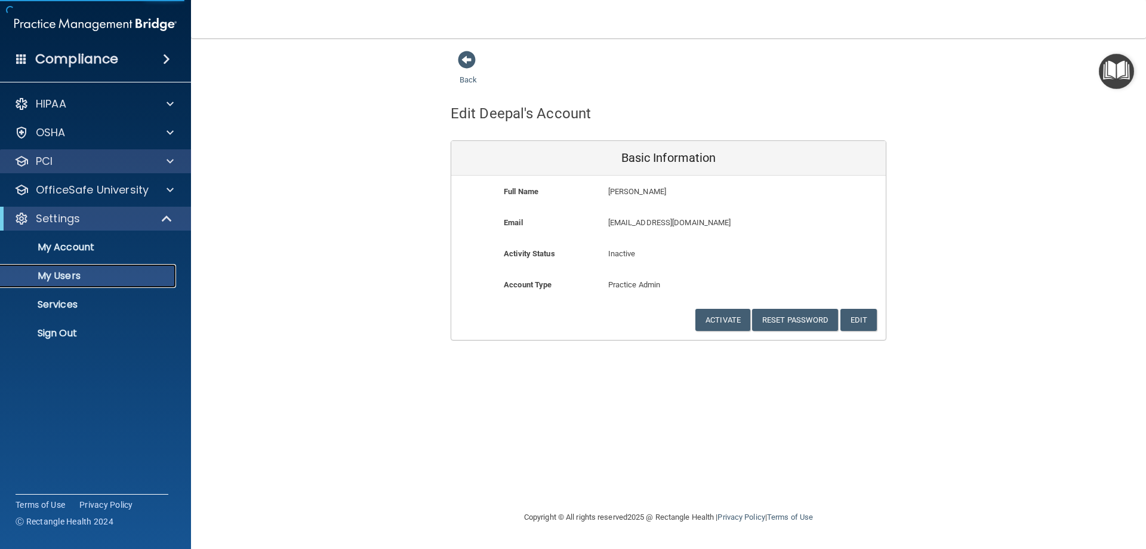
select select "20"
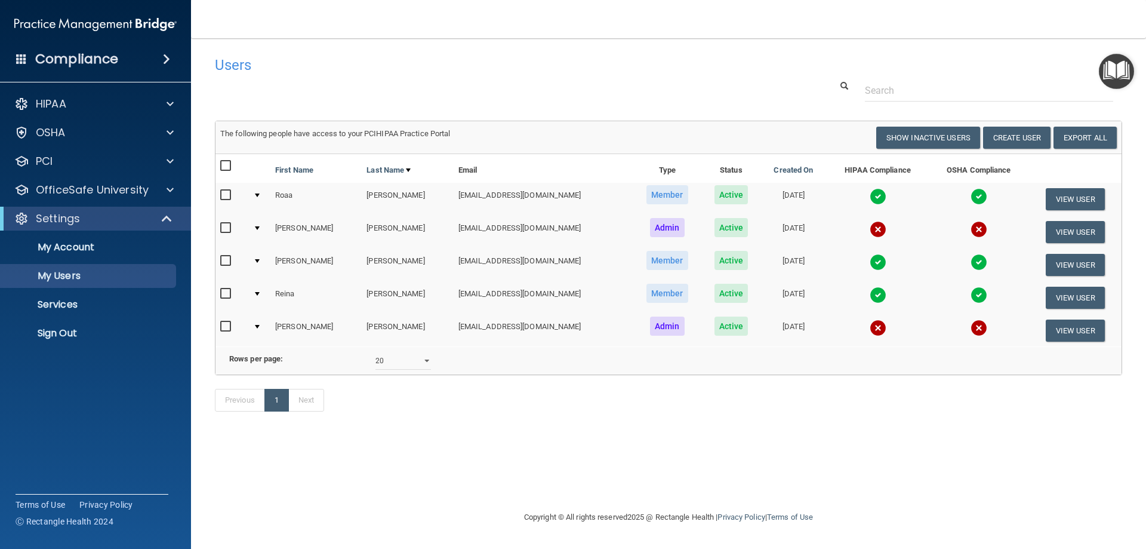
click at [729, 47] on main "Users Success! New user created. × Error! The user couldn't be created. × Succe…" at bounding box center [668, 293] width 955 height 510
click at [876, 85] on input "text" at bounding box center [989, 90] width 248 height 22
click at [806, 78] on div "Users" at bounding box center [668, 64] width 925 height 29
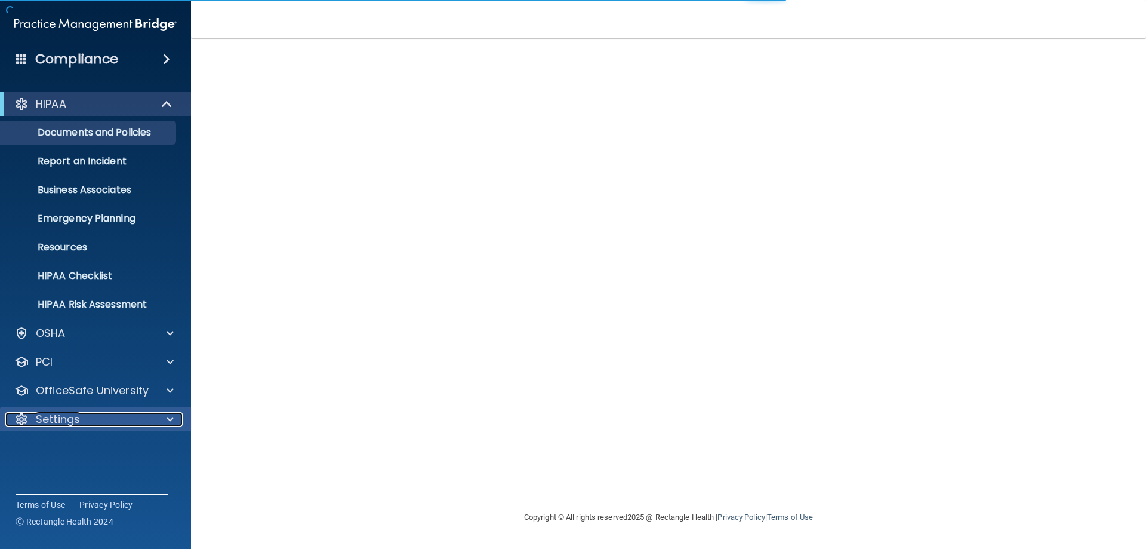
click at [55, 419] on p "Settings" at bounding box center [58, 419] width 44 height 14
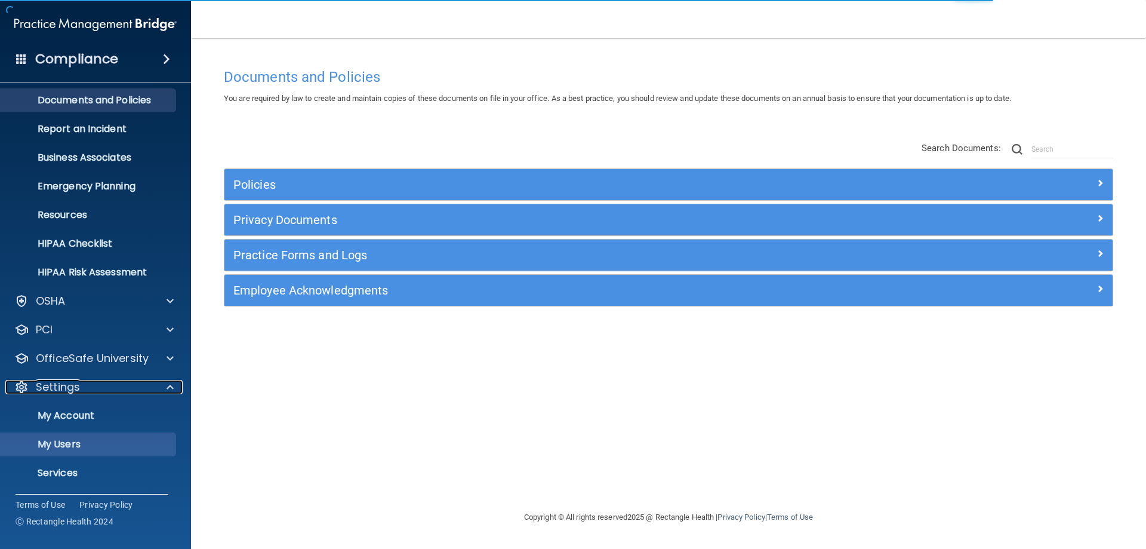
scroll to position [61, 0]
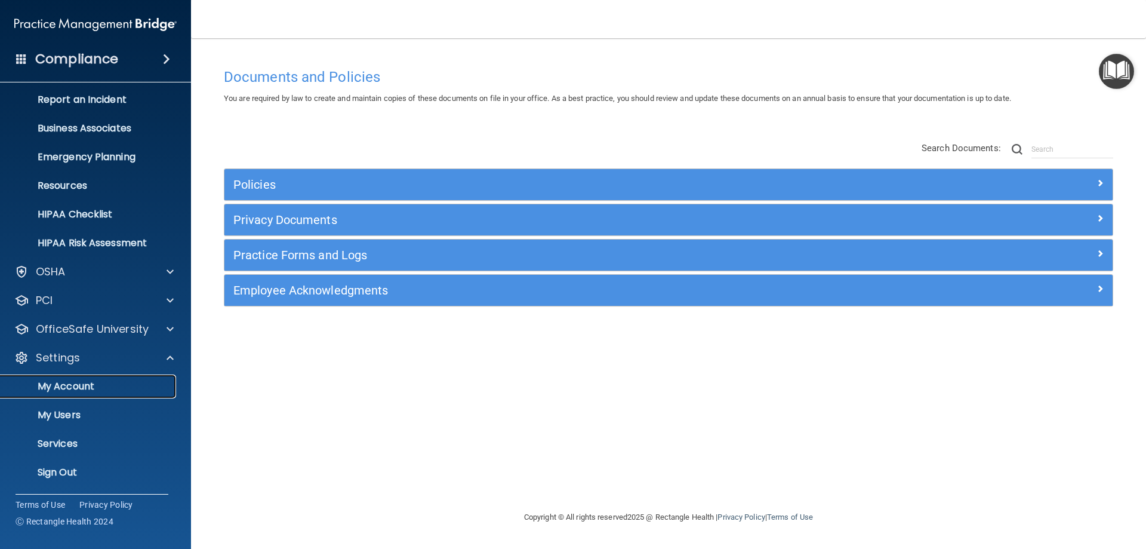
click at [88, 386] on p "My Account" at bounding box center [89, 386] width 163 height 12
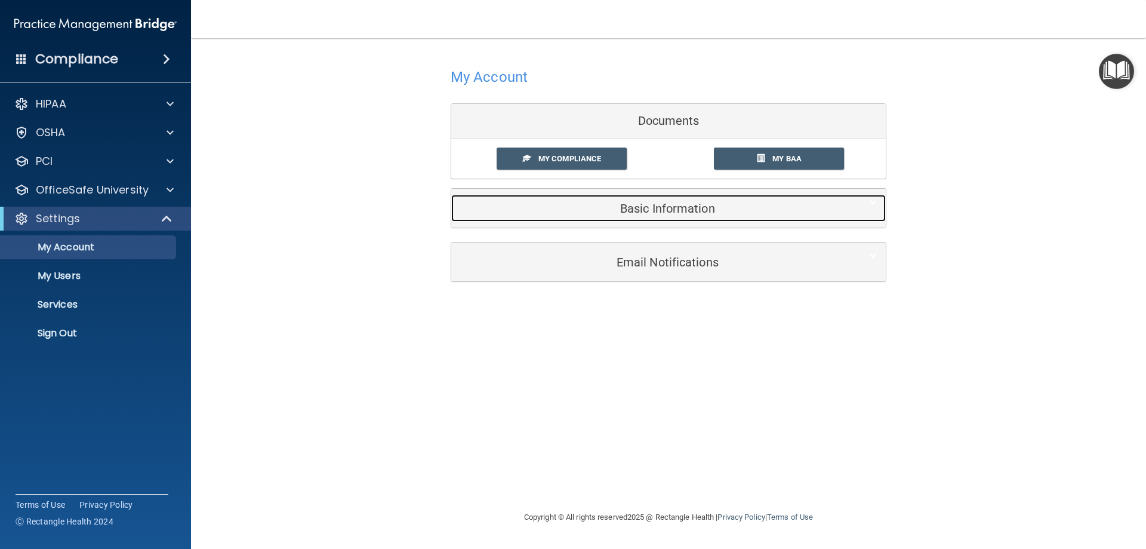
click at [658, 211] on h5 "Basic Information" at bounding box center [650, 208] width 380 height 13
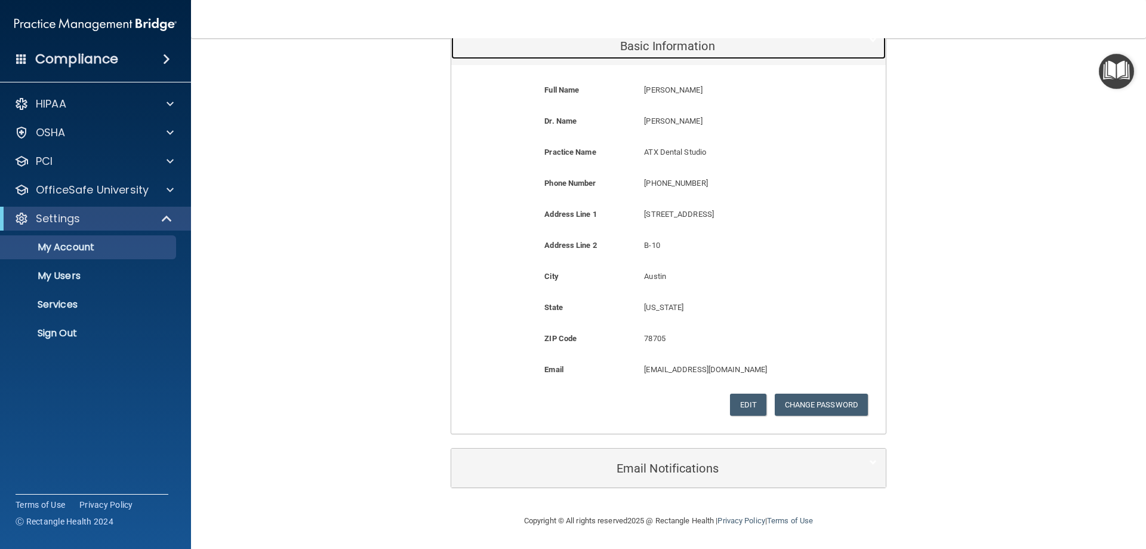
scroll to position [163, 0]
click at [83, 276] on p "My Users" at bounding box center [89, 276] width 163 height 12
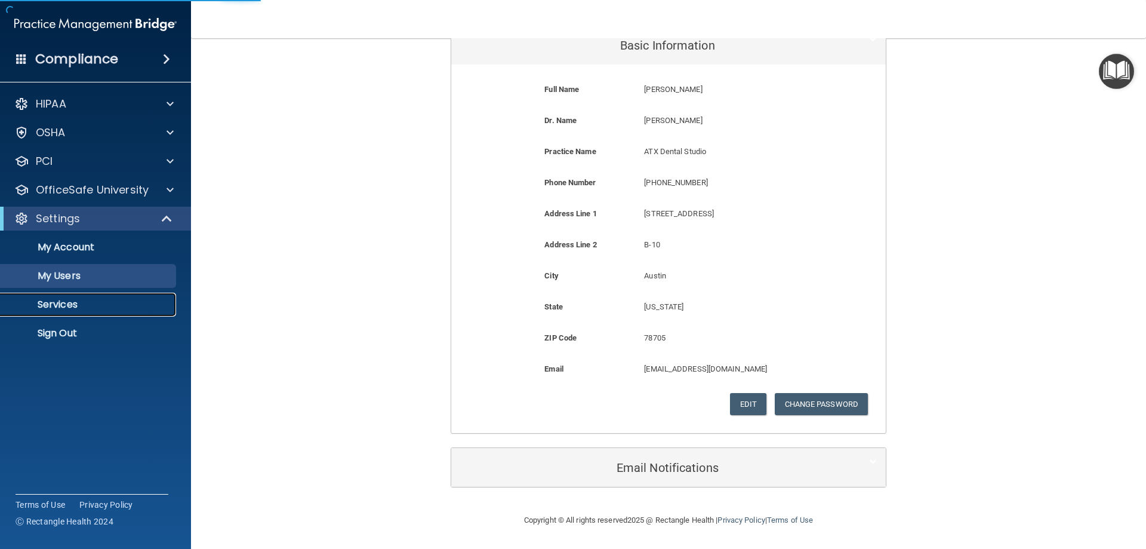
click at [91, 303] on p "Services" at bounding box center [89, 304] width 163 height 12
select select "20"
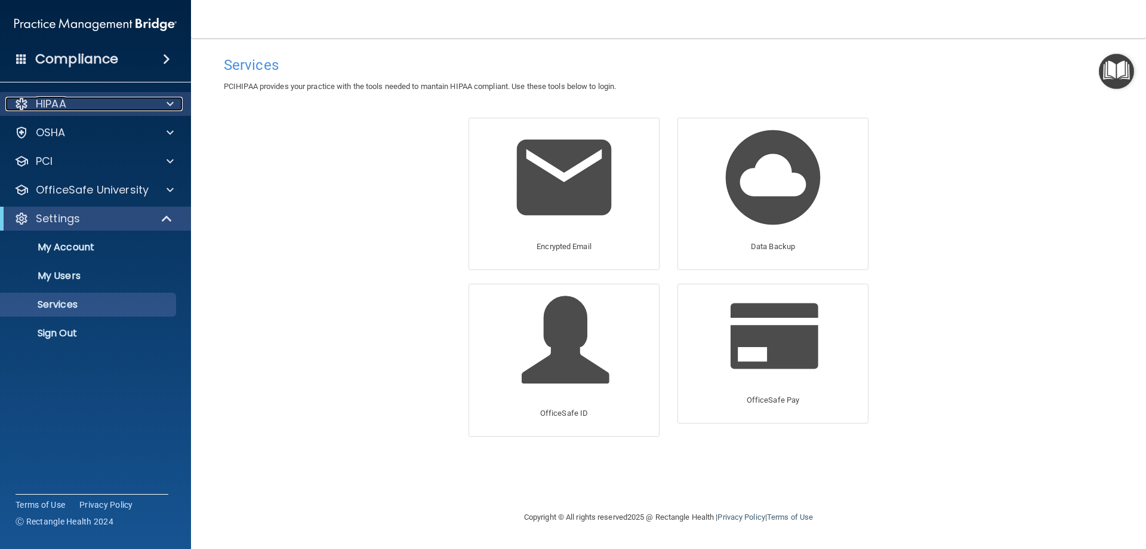
click at [120, 102] on div "HIPAA" at bounding box center [79, 104] width 148 height 14
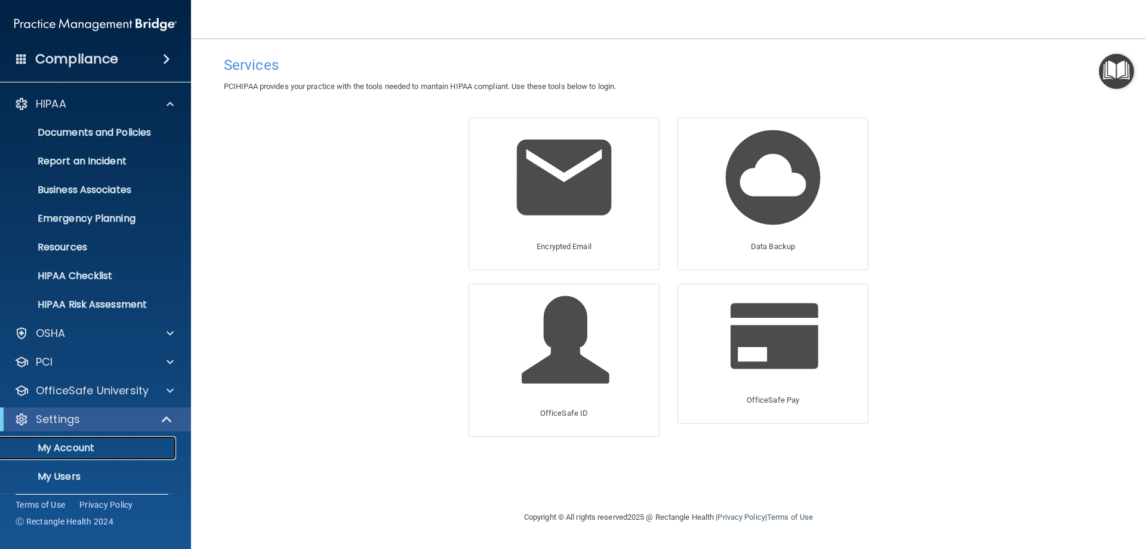
click at [81, 449] on p "My Account" at bounding box center [89, 448] width 163 height 12
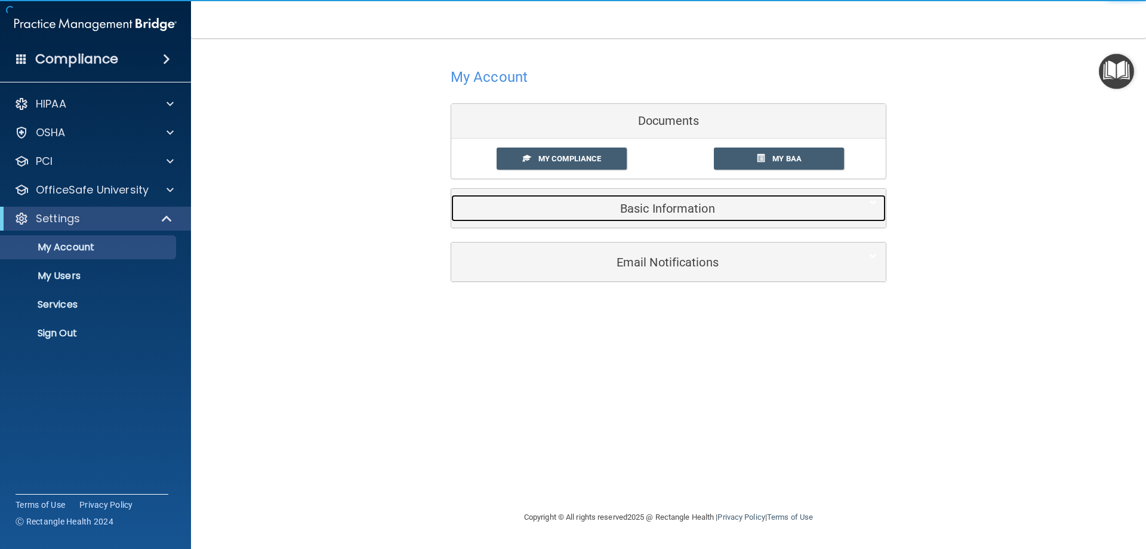
click at [620, 207] on h5 "Basic Information" at bounding box center [650, 208] width 380 height 13
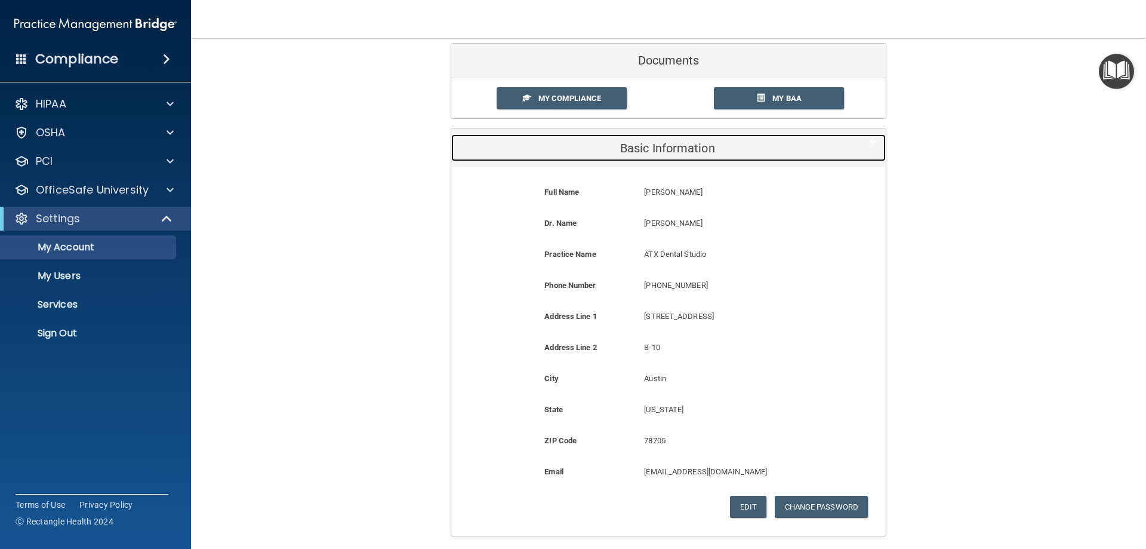
scroll to position [163, 0]
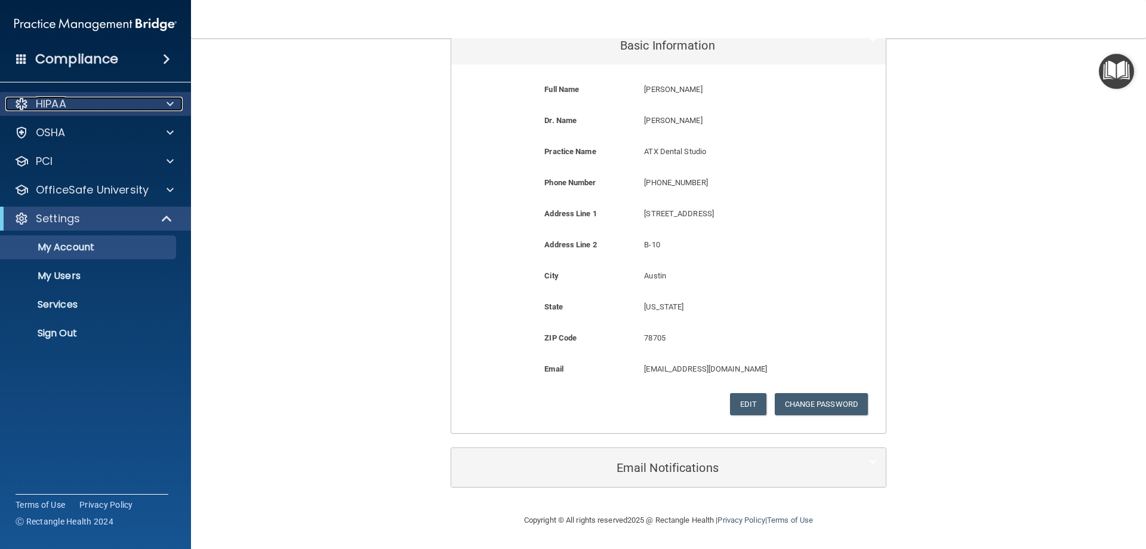
click at [81, 102] on div "HIPAA" at bounding box center [79, 104] width 148 height 14
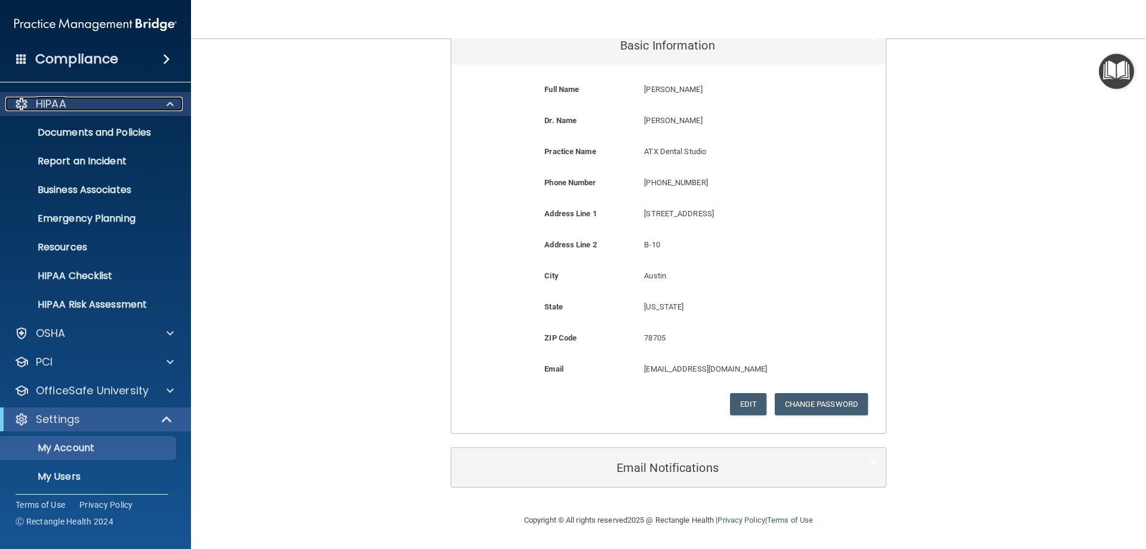
click at [82, 101] on div "HIPAA" at bounding box center [79, 104] width 148 height 14
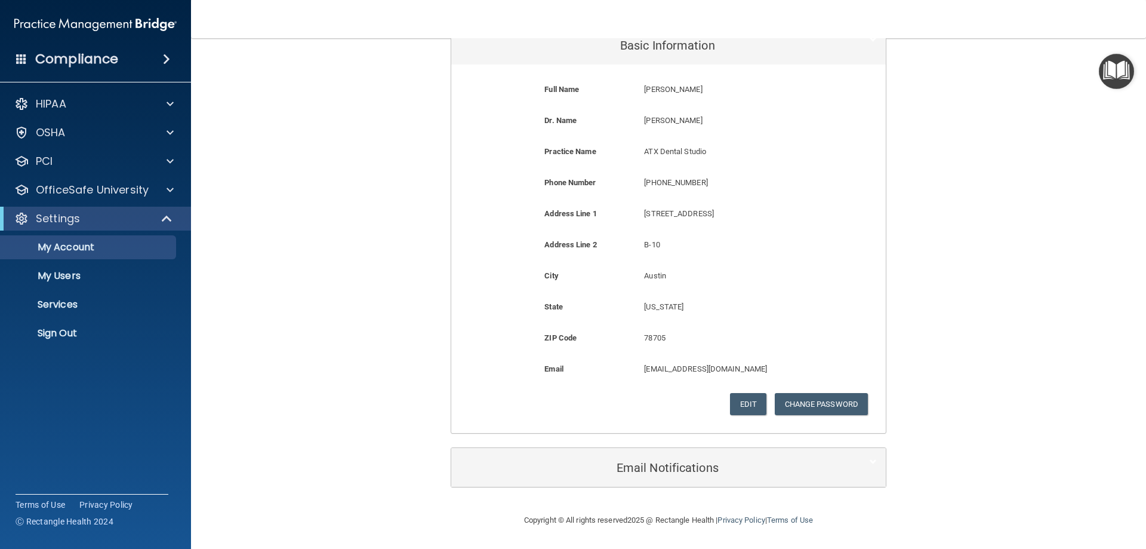
click at [1125, 70] on img "Open Resource Center" at bounding box center [1116, 71] width 35 height 35
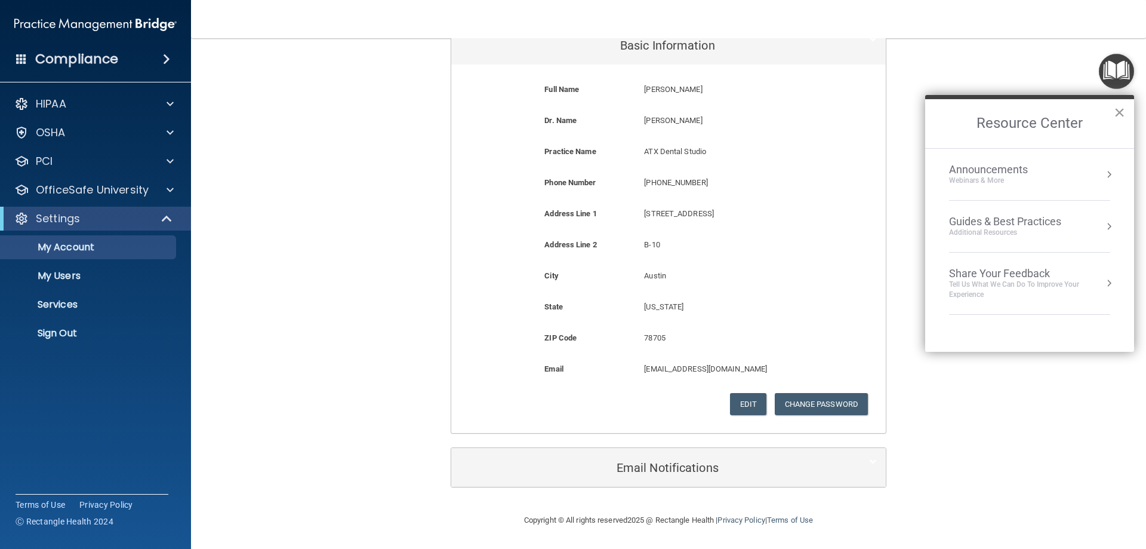
click at [1120, 107] on button "×" at bounding box center [1119, 112] width 11 height 19
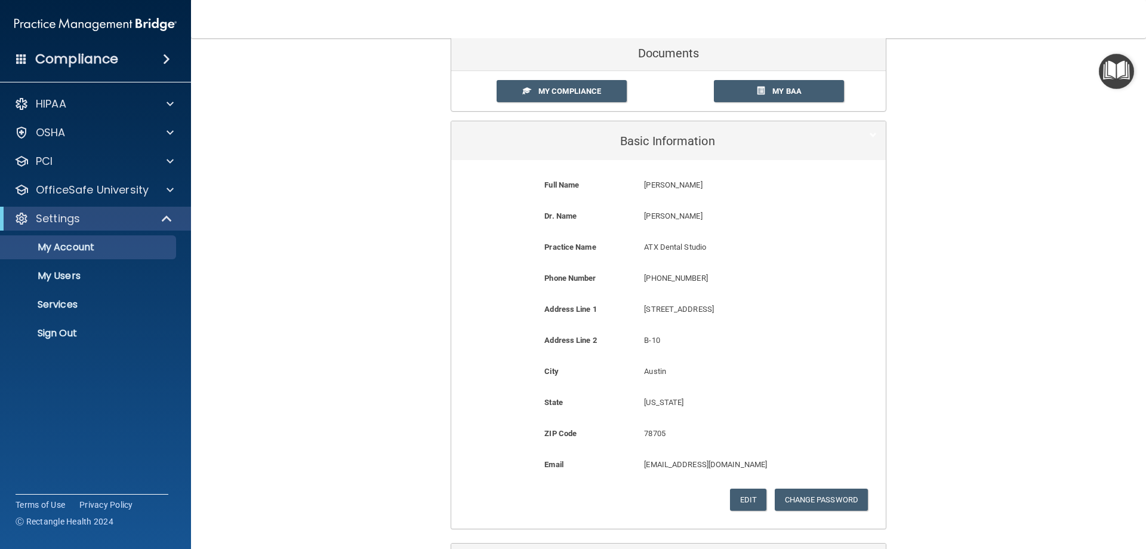
scroll to position [0, 0]
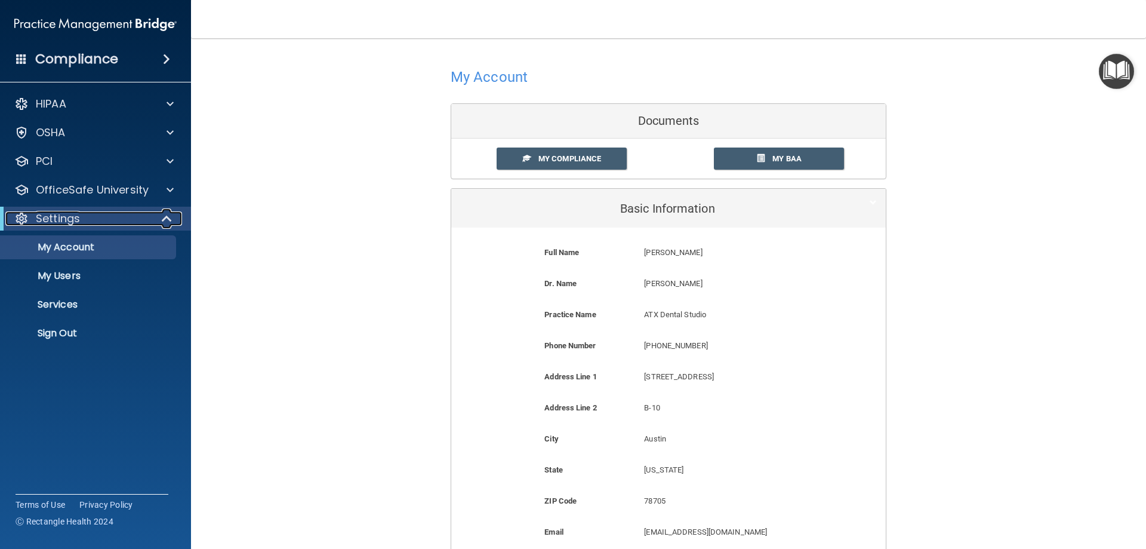
click at [169, 220] on span at bounding box center [168, 218] width 10 height 14
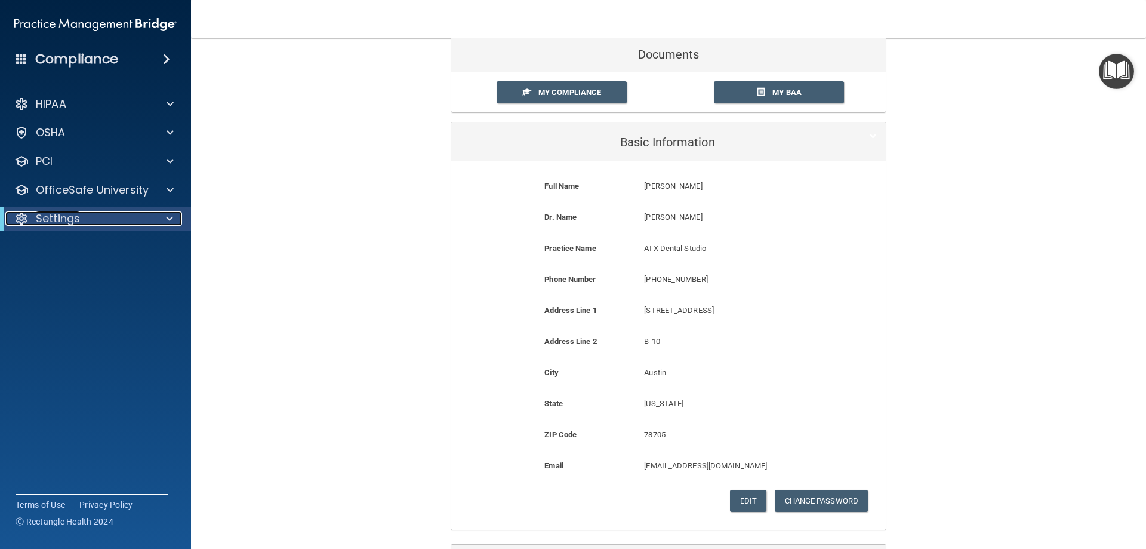
scroll to position [163, 0]
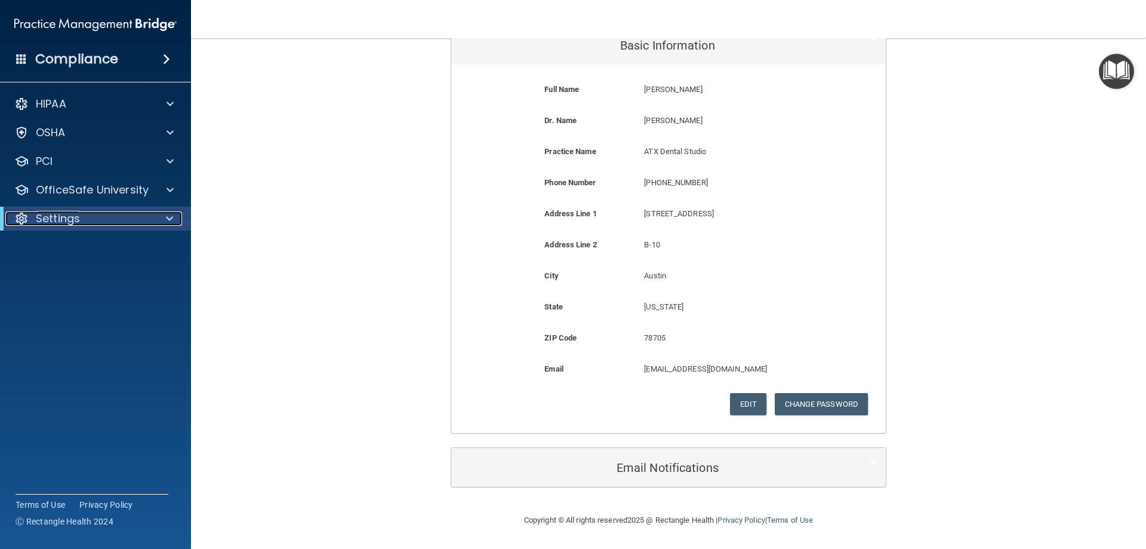
click at [46, 220] on p "Settings" at bounding box center [58, 218] width 44 height 14
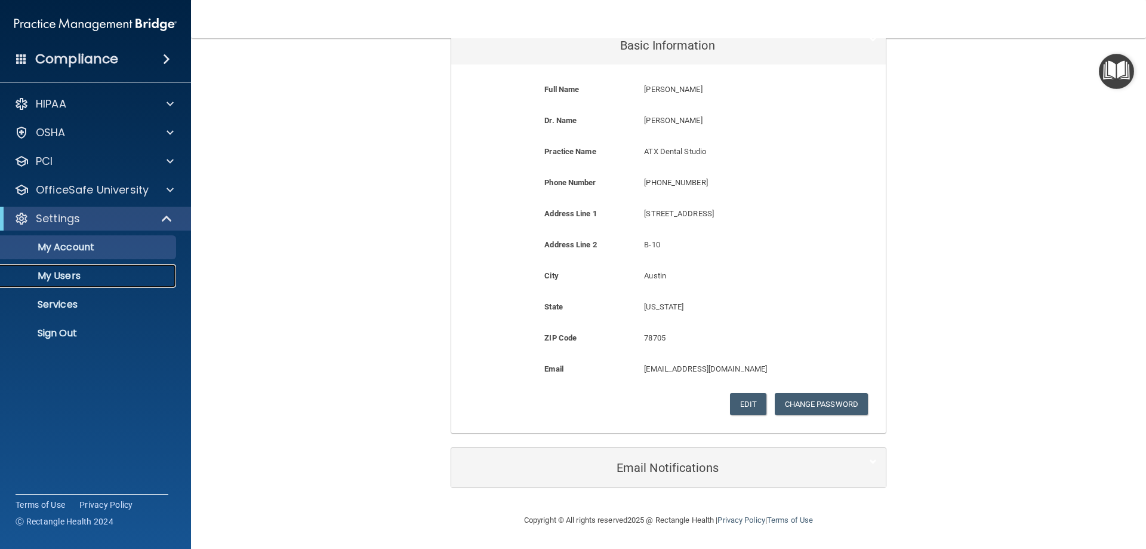
click at [60, 274] on p "My Users" at bounding box center [89, 276] width 163 height 12
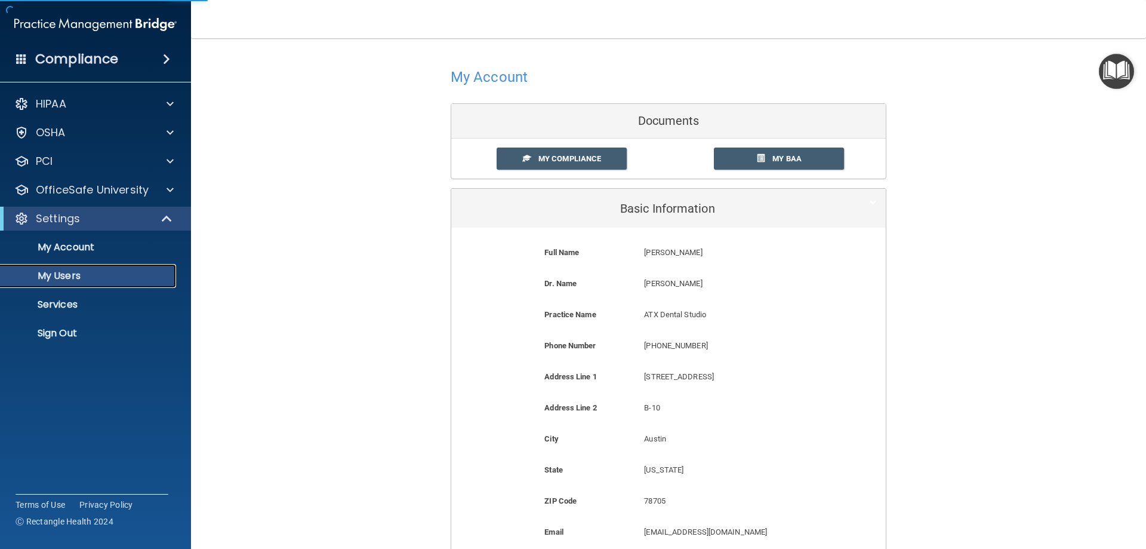
select select "20"
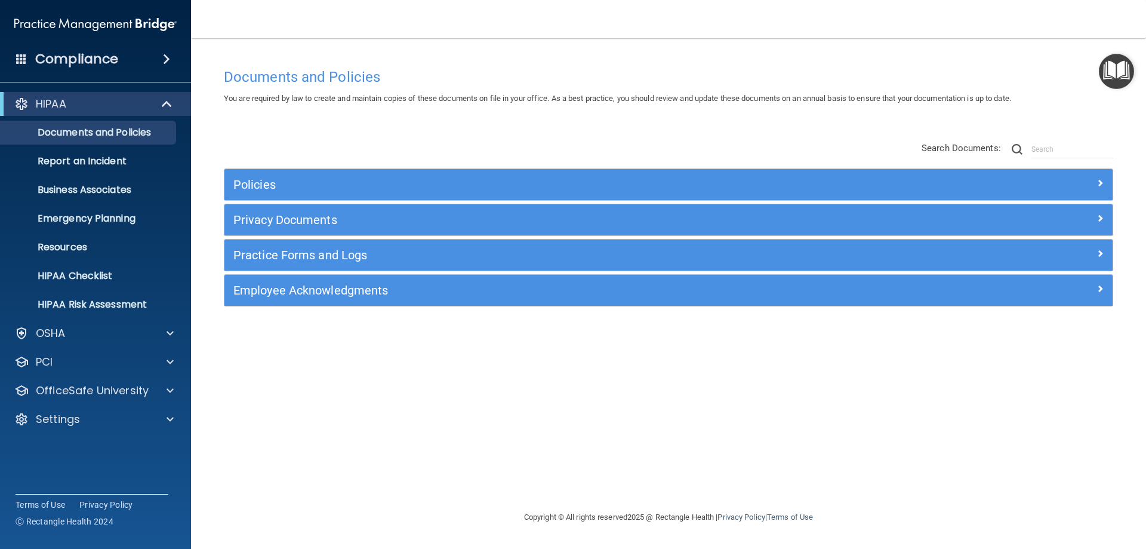
click at [63, 34] on img at bounding box center [95, 25] width 162 height 24
drag, startPoint x: 61, startPoint y: 28, endPoint x: 35, endPoint y: 17, distance: 28.9
click at [61, 28] on img at bounding box center [95, 25] width 162 height 24
